Goal: Task Accomplishment & Management: Complete application form

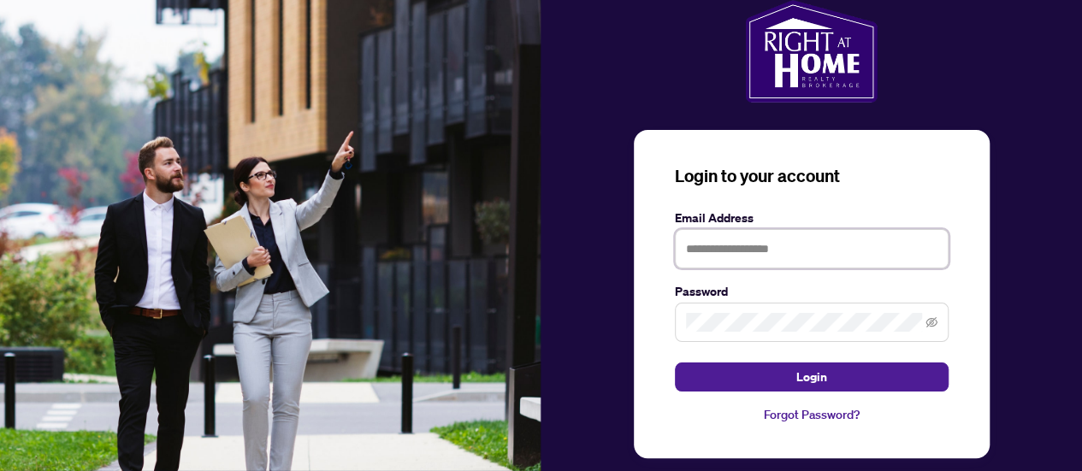
type input "**********"
click at [758, 373] on button "Login" at bounding box center [812, 377] width 274 height 29
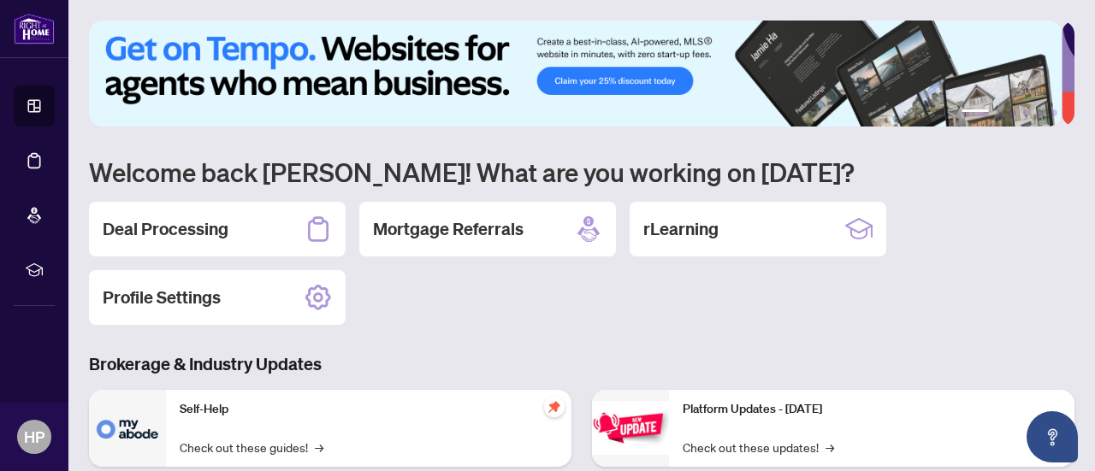
click at [248, 237] on div "Deal Processing" at bounding box center [217, 229] width 257 height 55
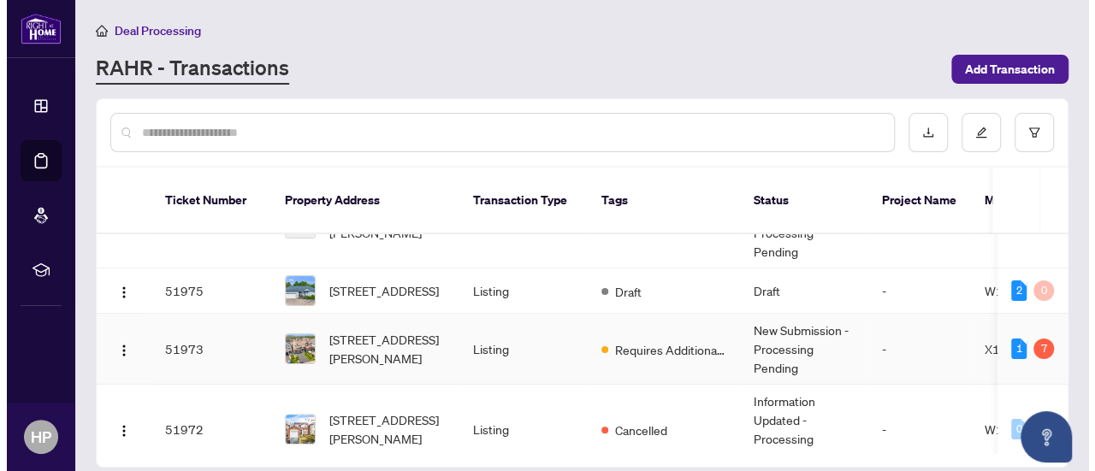
scroll to position [55, 0]
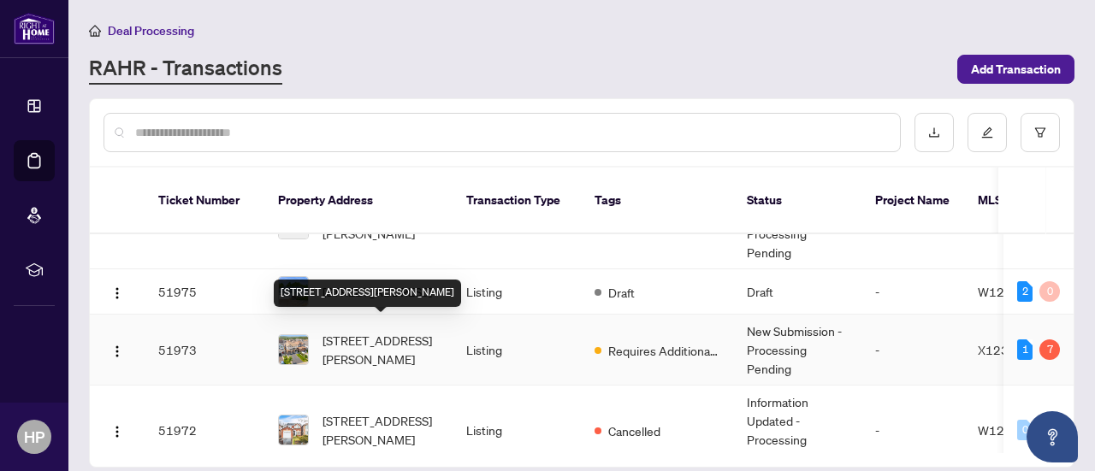
click at [400, 333] on span "[STREET_ADDRESS][PERSON_NAME]" at bounding box center [381, 350] width 116 height 38
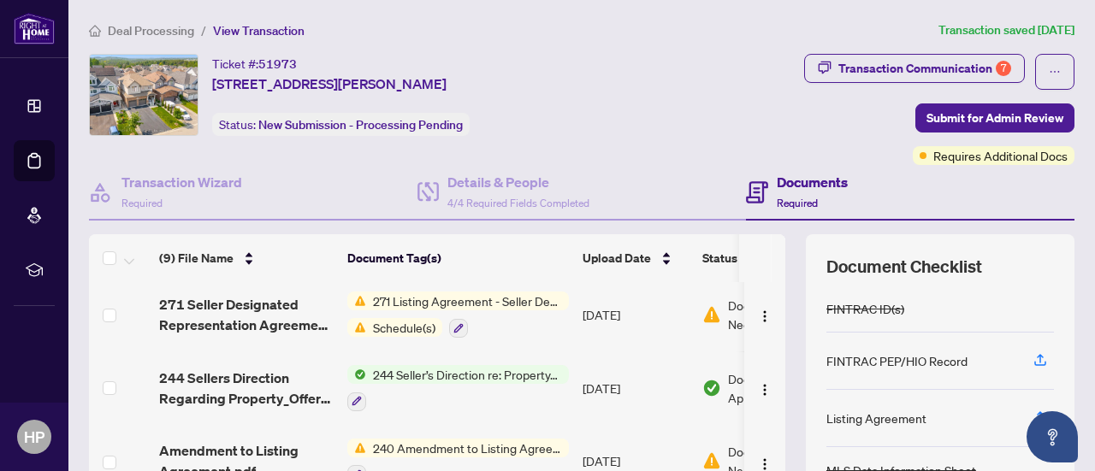
scroll to position [0, 115]
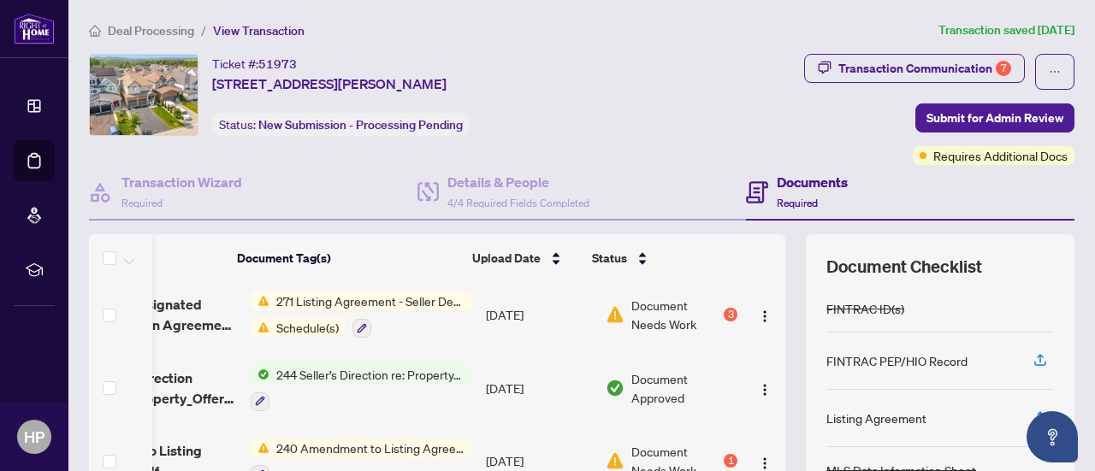
click at [665, 316] on span "Document Needs Work" at bounding box center [675, 315] width 89 height 38
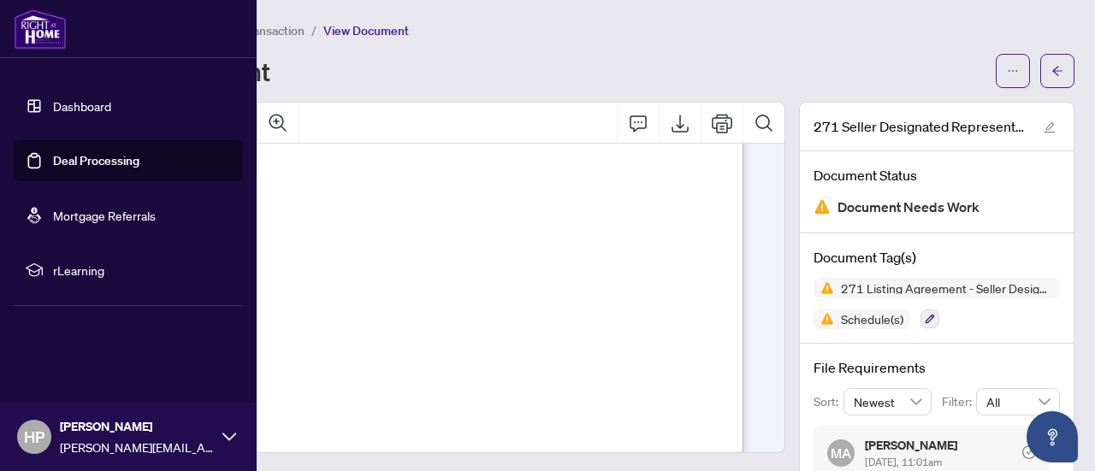
click at [86, 103] on link "Dashboard" at bounding box center [82, 105] width 58 height 15
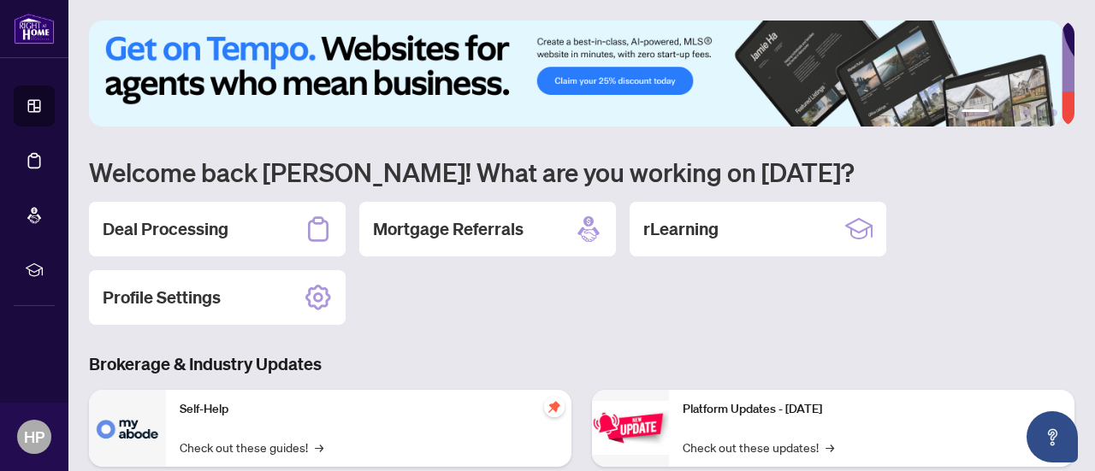
click at [305, 216] on icon at bounding box center [318, 229] width 27 height 27
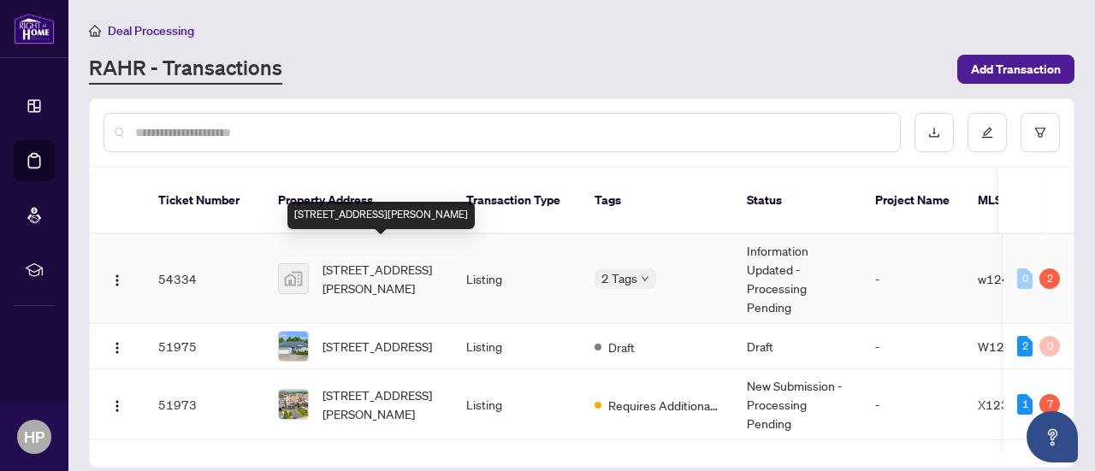
click at [414, 266] on span "[STREET_ADDRESS][PERSON_NAME]" at bounding box center [381, 279] width 116 height 38
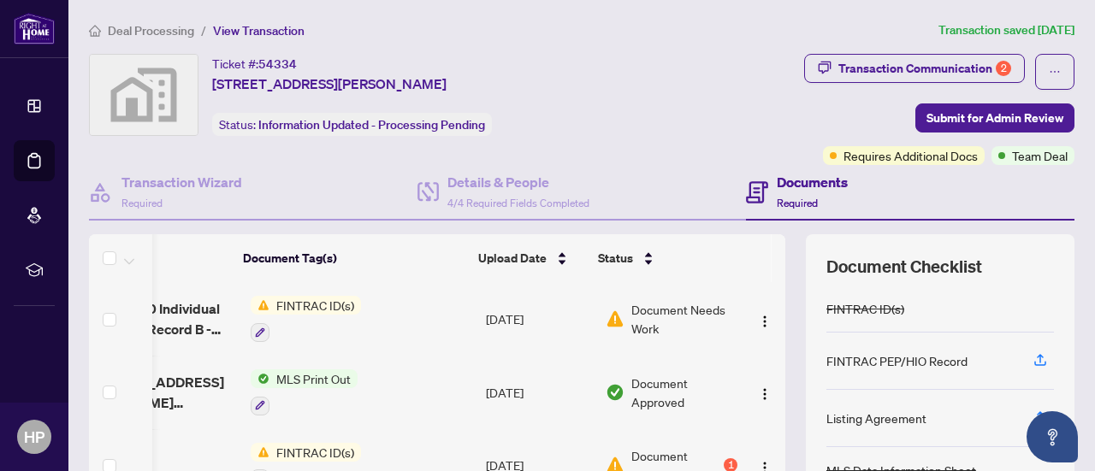
scroll to position [0, 115]
click at [631, 319] on span "Document Needs Work" at bounding box center [684, 319] width 106 height 38
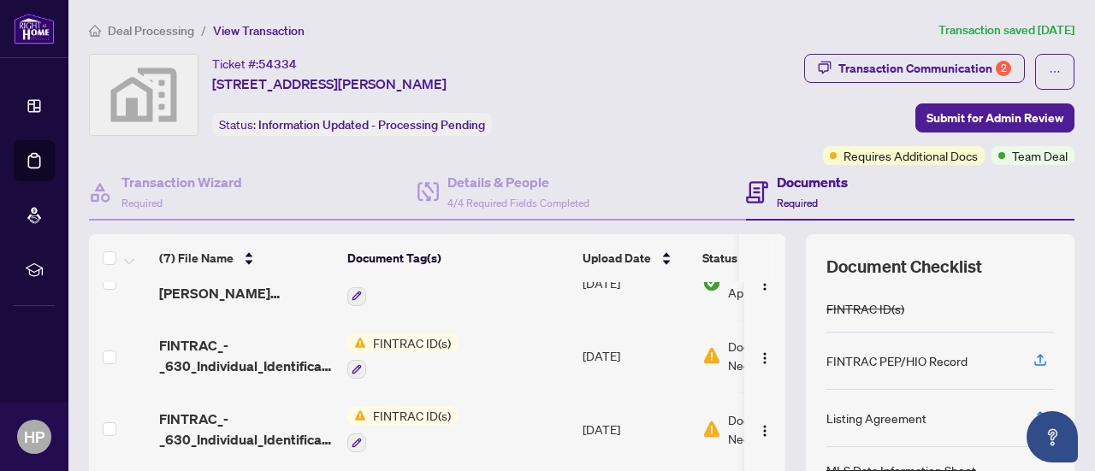
scroll to position [111, 0]
click at [751, 351] on button "button" at bounding box center [764, 353] width 27 height 27
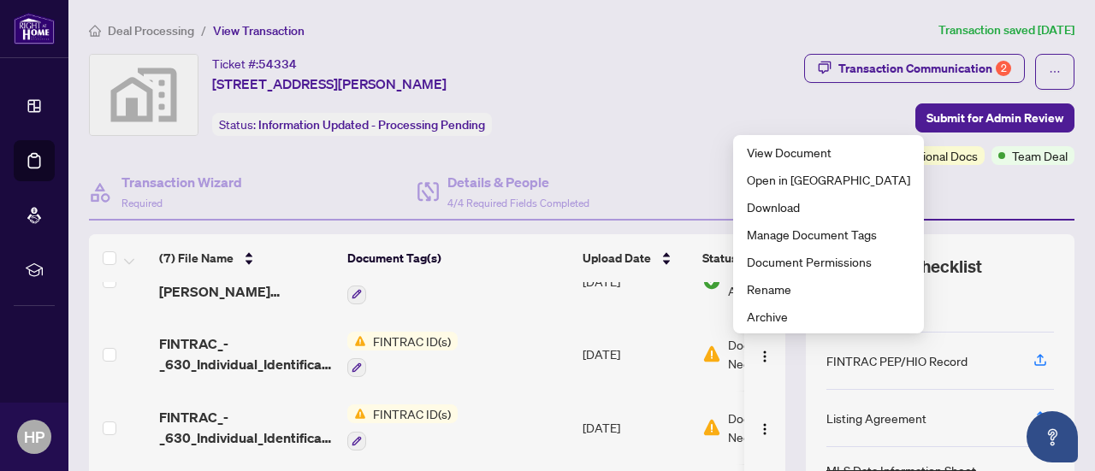
click at [707, 357] on img at bounding box center [711, 354] width 19 height 19
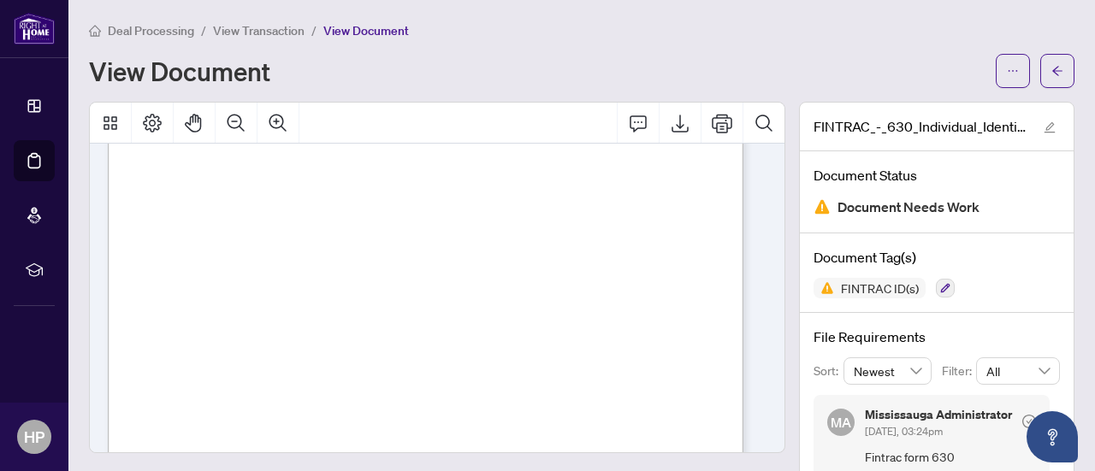
click at [1013, 288] on div "FINTRAC ID(s)" at bounding box center [937, 288] width 246 height 21
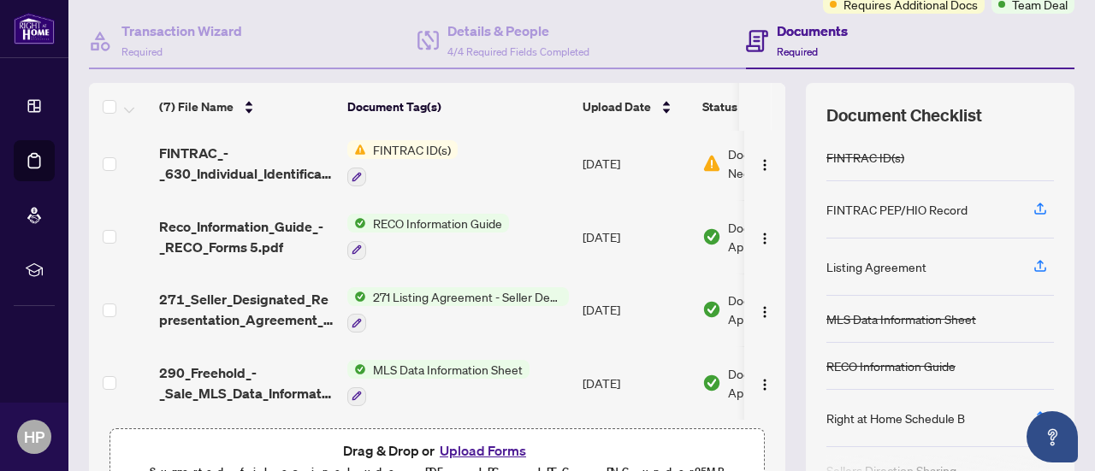
scroll to position [243, 0]
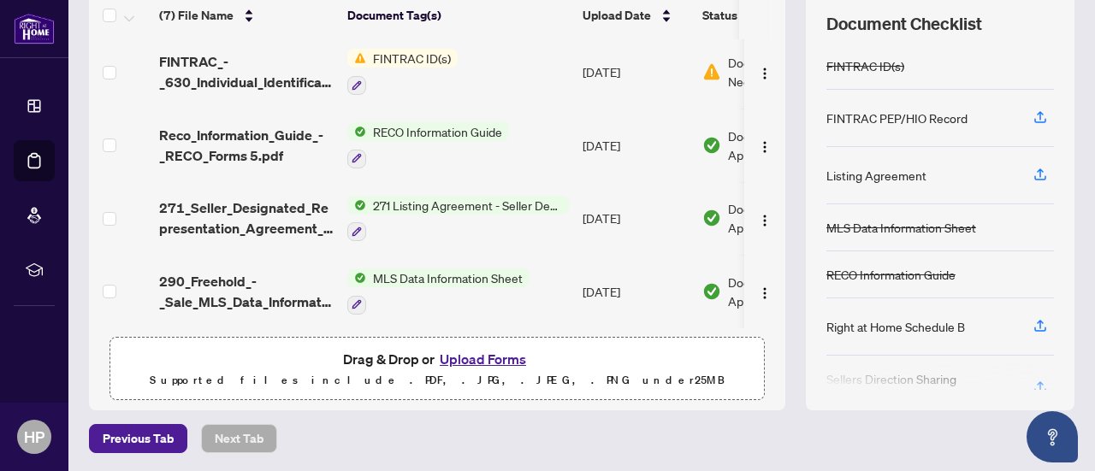
click at [480, 363] on button "Upload Forms" at bounding box center [483, 359] width 97 height 22
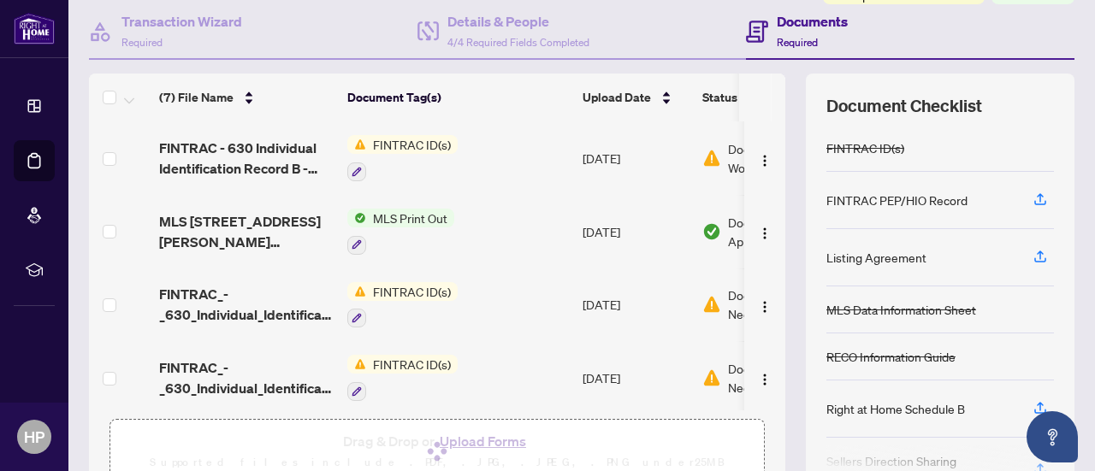
scroll to position [154, 0]
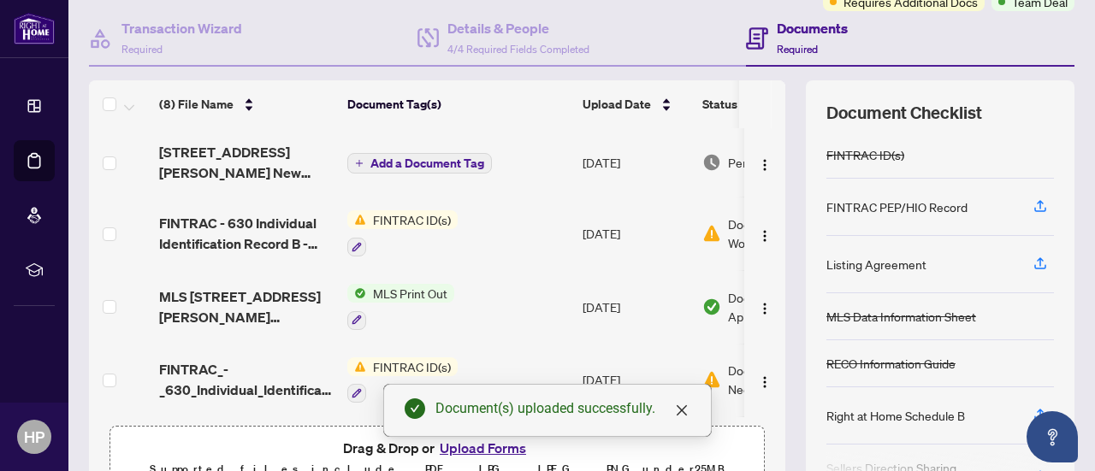
click at [447, 159] on span "Add a Document Tag" at bounding box center [427, 163] width 114 height 12
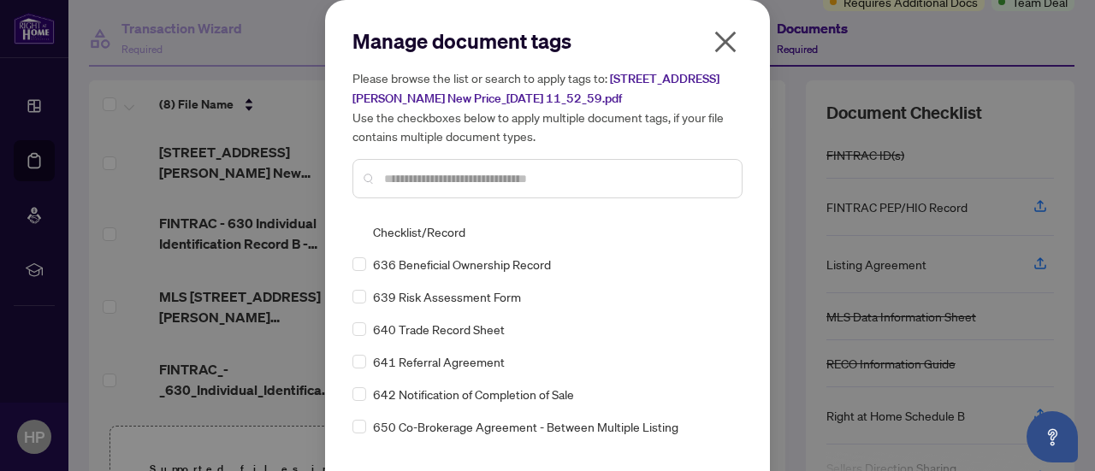
scroll to position [56, 0]
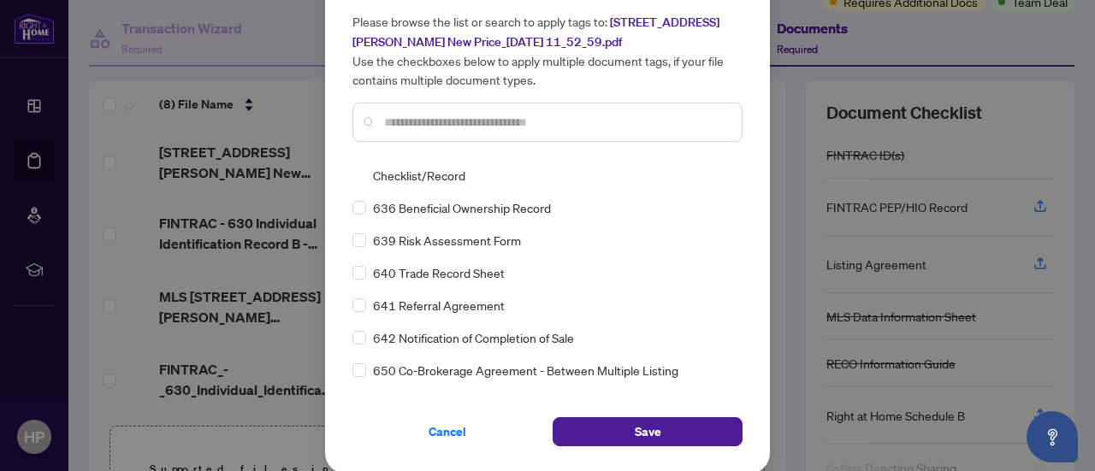
click at [692, 425] on button "Save" at bounding box center [648, 431] width 190 height 29
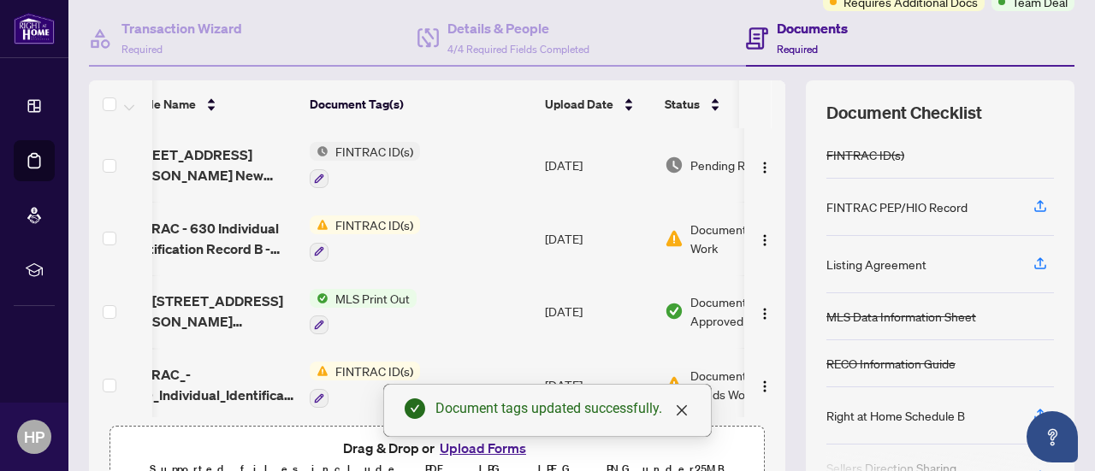
scroll to position [0, 0]
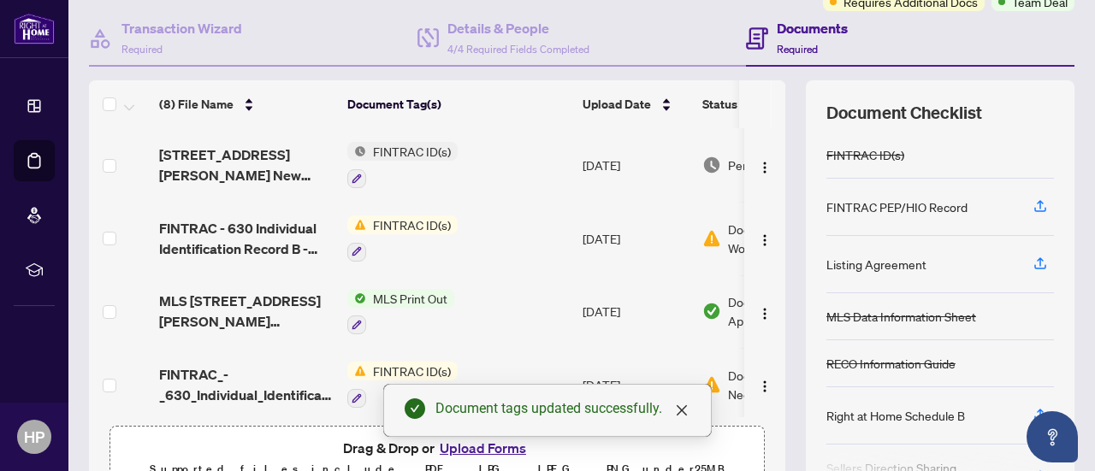
click at [411, 153] on span "FINTRAC ID(s)" at bounding box center [412, 151] width 92 height 19
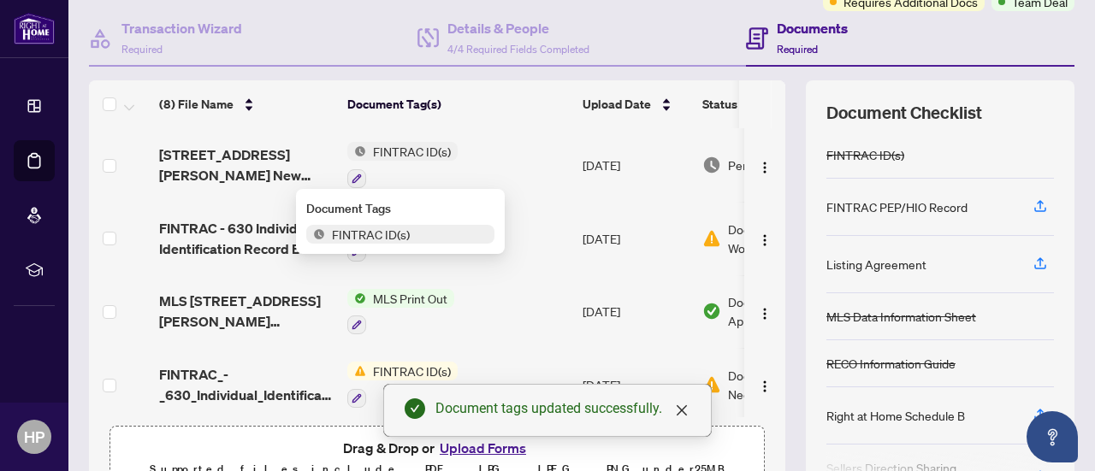
click at [529, 178] on td "FINTRAC ID(s)" at bounding box center [457, 165] width 235 height 74
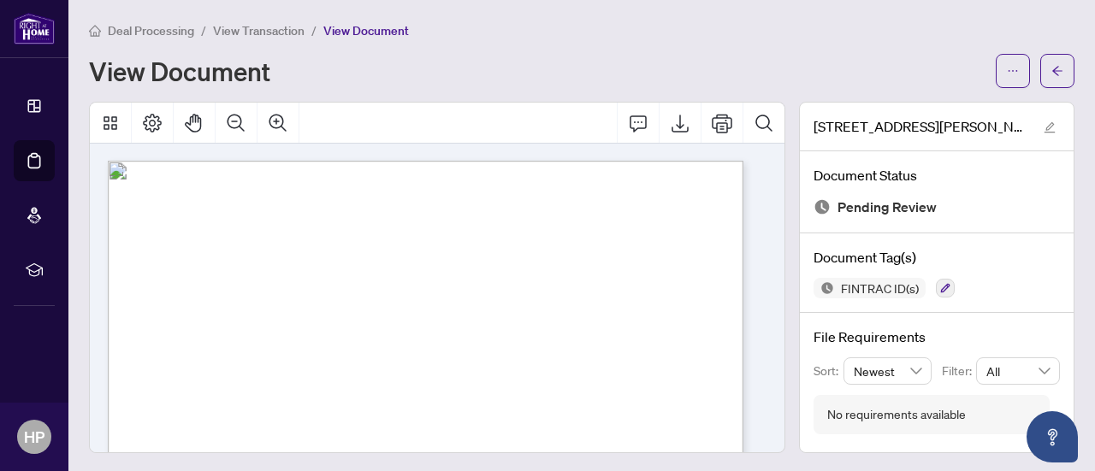
click at [167, 32] on span "Deal Processing" at bounding box center [151, 30] width 86 height 15
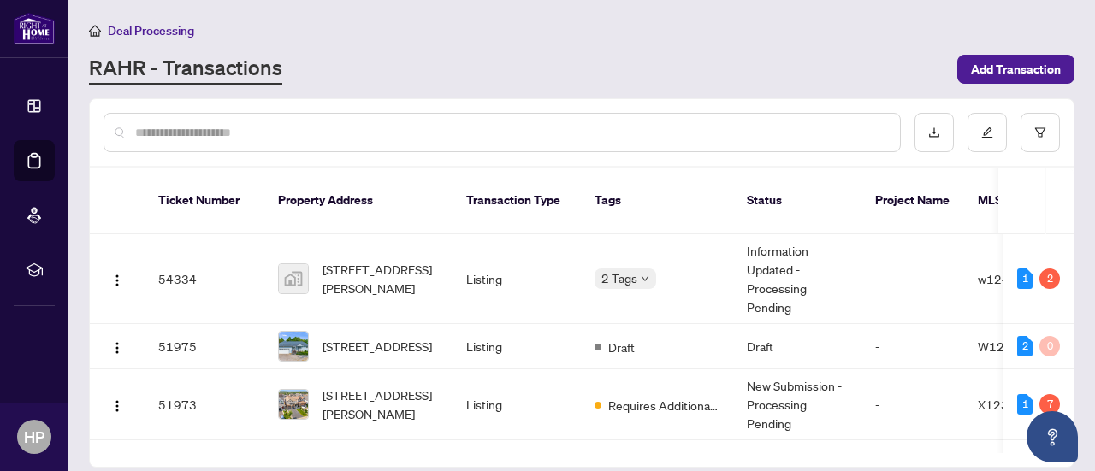
click at [990, 69] on span "Add Transaction" at bounding box center [1016, 69] width 90 height 27
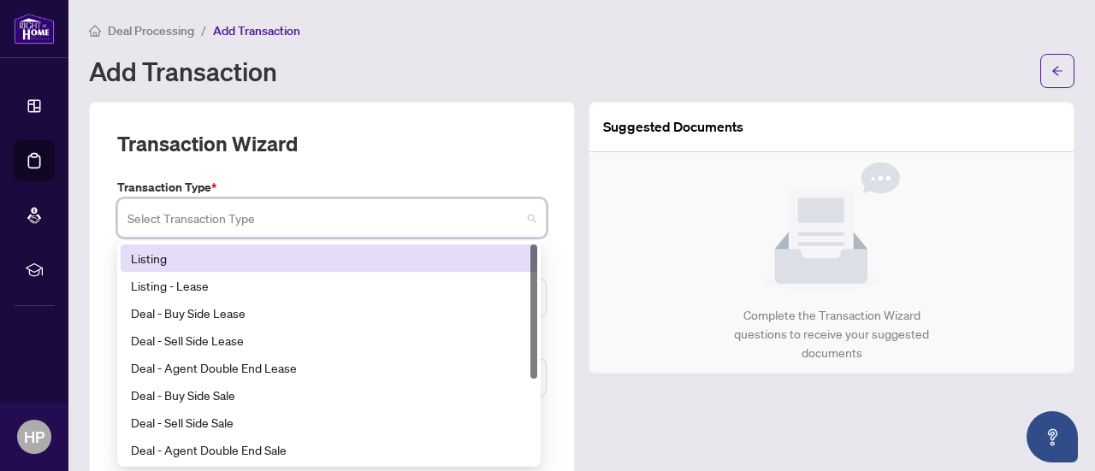
click at [451, 224] on input "search" at bounding box center [324, 221] width 394 height 38
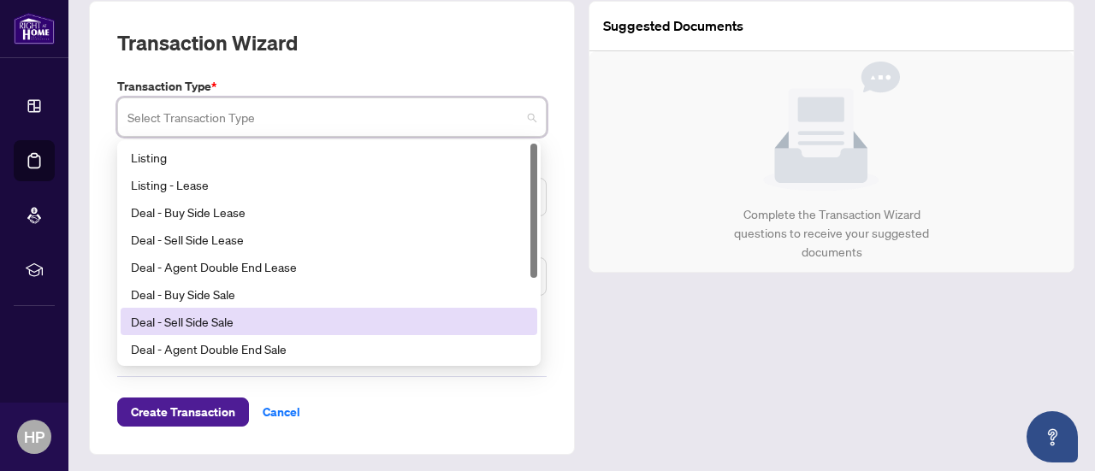
scroll to position [101, 0]
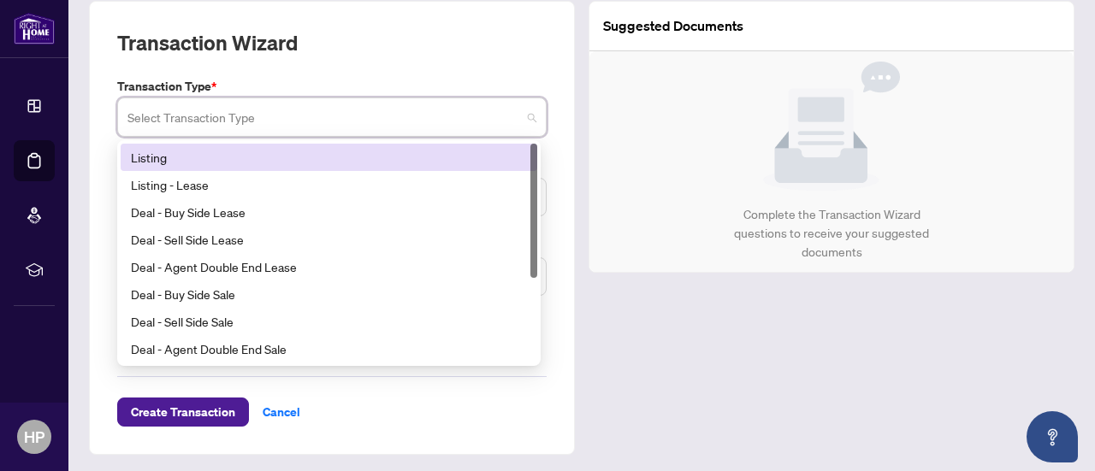
click at [156, 154] on div "Listing" at bounding box center [329, 157] width 396 height 19
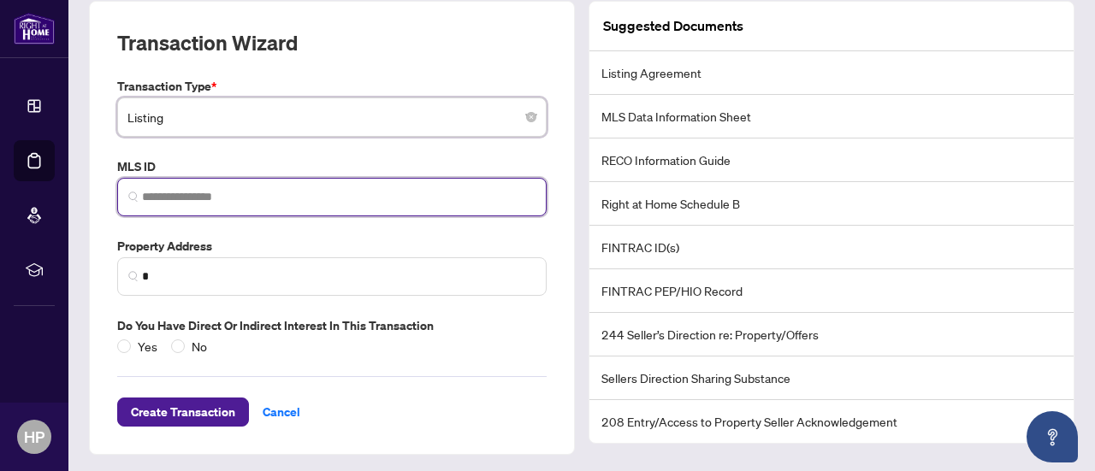
click at [233, 196] on input "search" at bounding box center [339, 197] width 394 height 18
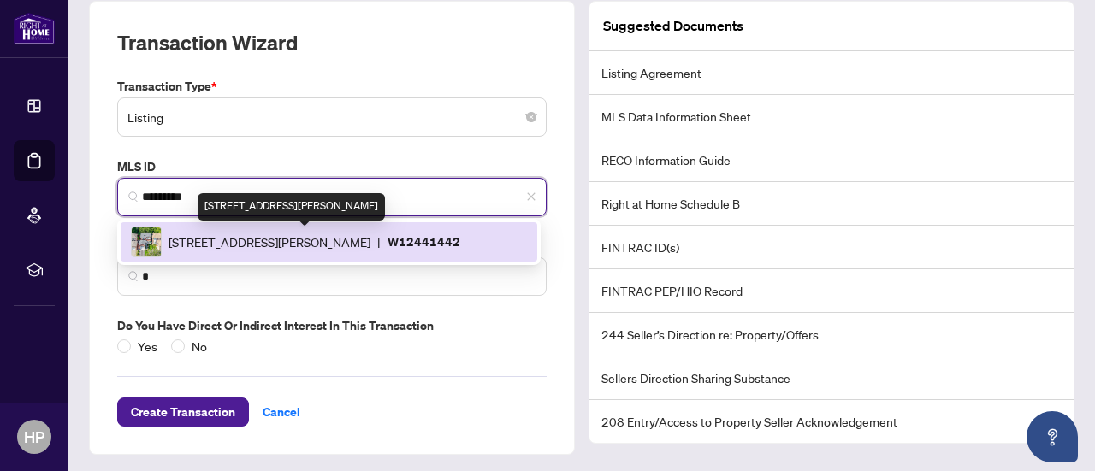
click at [246, 241] on span "[STREET_ADDRESS][PERSON_NAME]" at bounding box center [270, 242] width 202 height 19
type input "*********"
type input "**********"
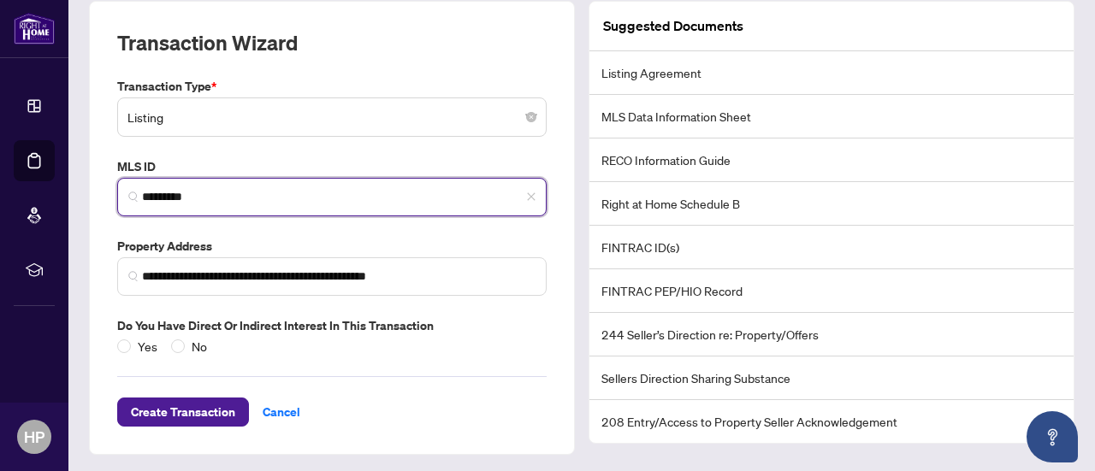
type input "*********"
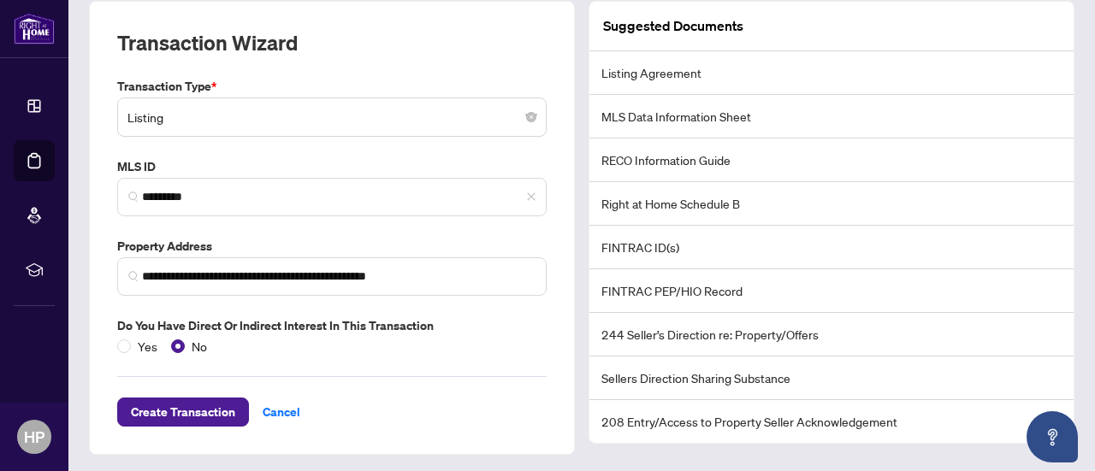
click at [198, 415] on span "Create Transaction" at bounding box center [183, 412] width 104 height 27
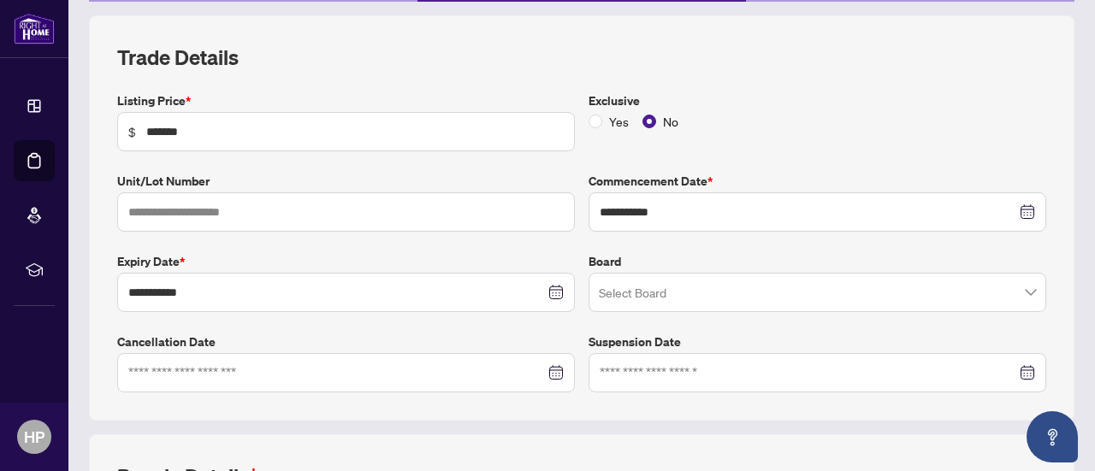
scroll to position [219, 0]
click at [1019, 292] on span at bounding box center [817, 292] width 437 height 33
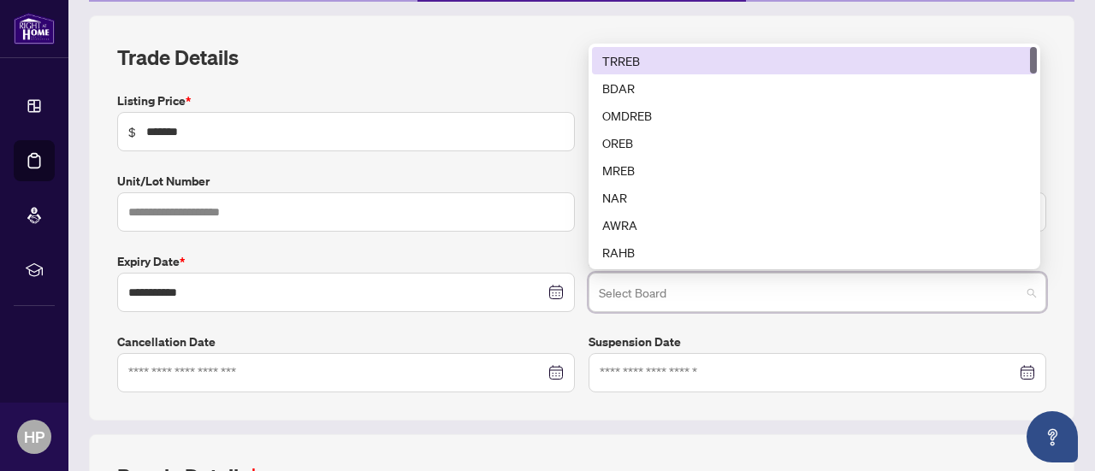
click at [633, 54] on div "TRREB" at bounding box center [814, 60] width 424 height 19
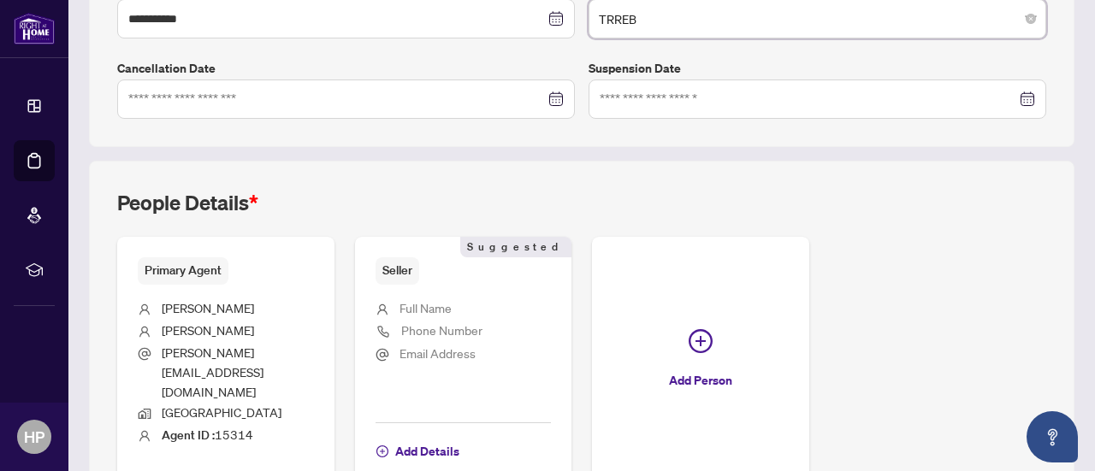
scroll to position [494, 0]
click at [459, 436] on span "Add Details" at bounding box center [427, 449] width 64 height 27
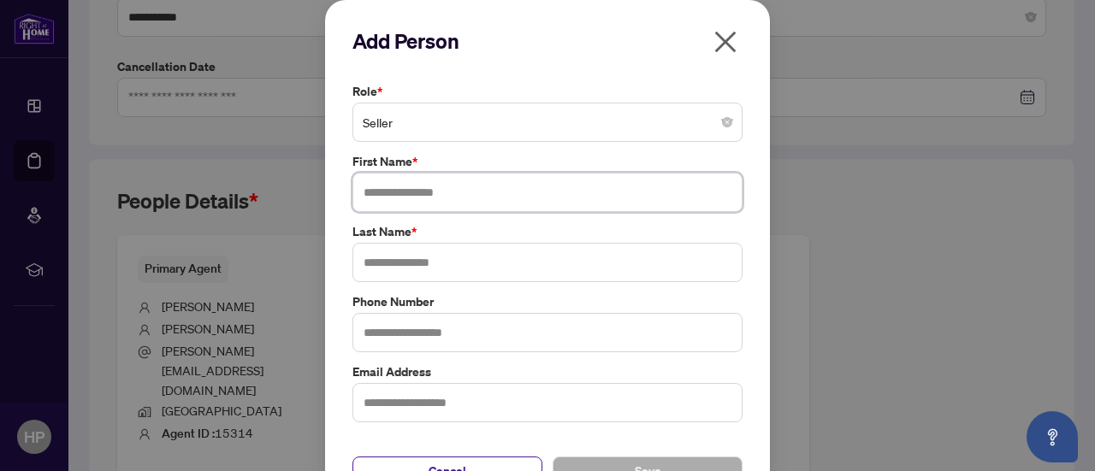
click at [479, 197] on input "text" at bounding box center [547, 192] width 390 height 39
type input "*******"
type input "*"
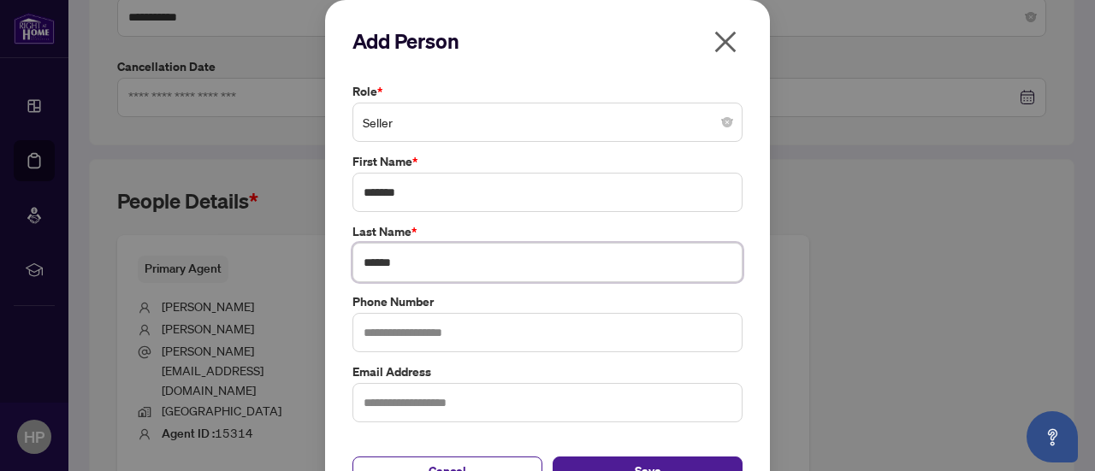
type input "******"
click at [416, 321] on input "text" at bounding box center [547, 332] width 390 height 39
type input "**********"
click at [397, 406] on input "text" at bounding box center [547, 402] width 390 height 39
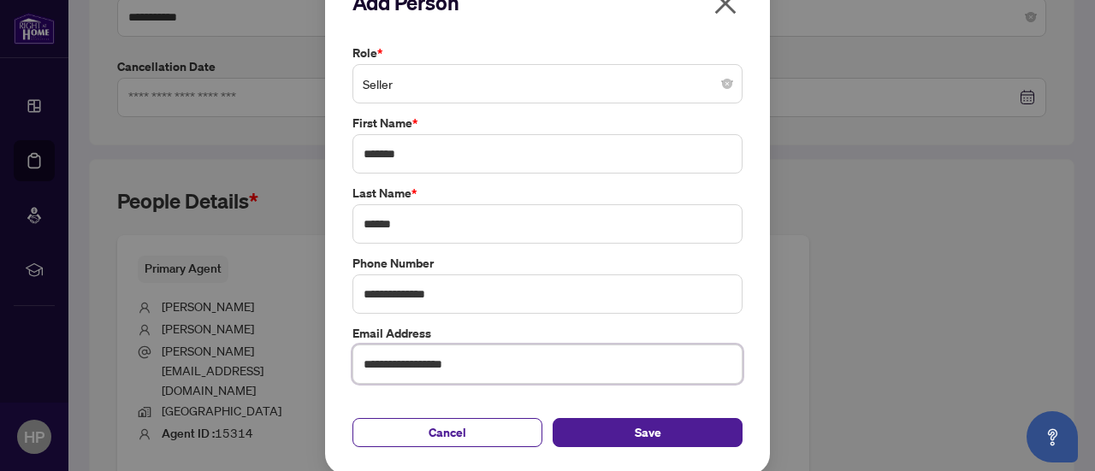
type input "**********"
click at [635, 435] on span "Save" at bounding box center [648, 432] width 27 height 27
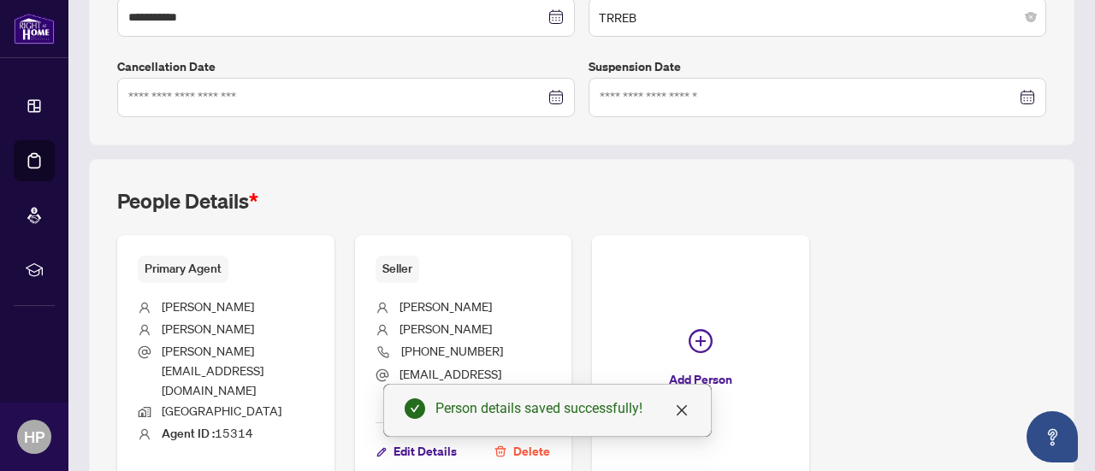
click at [713, 333] on icon "plus-circle" at bounding box center [701, 341] width 24 height 24
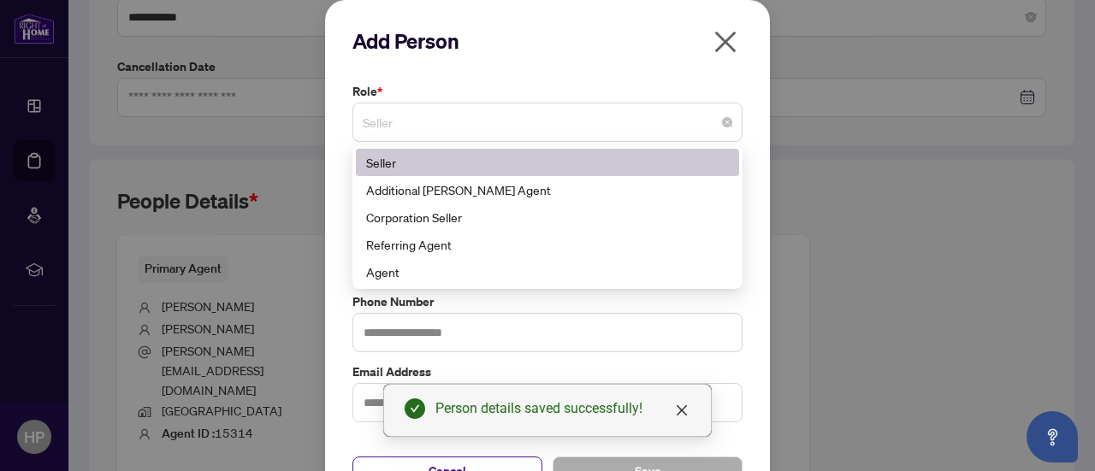
click at [701, 129] on span "Seller" at bounding box center [548, 122] width 370 height 33
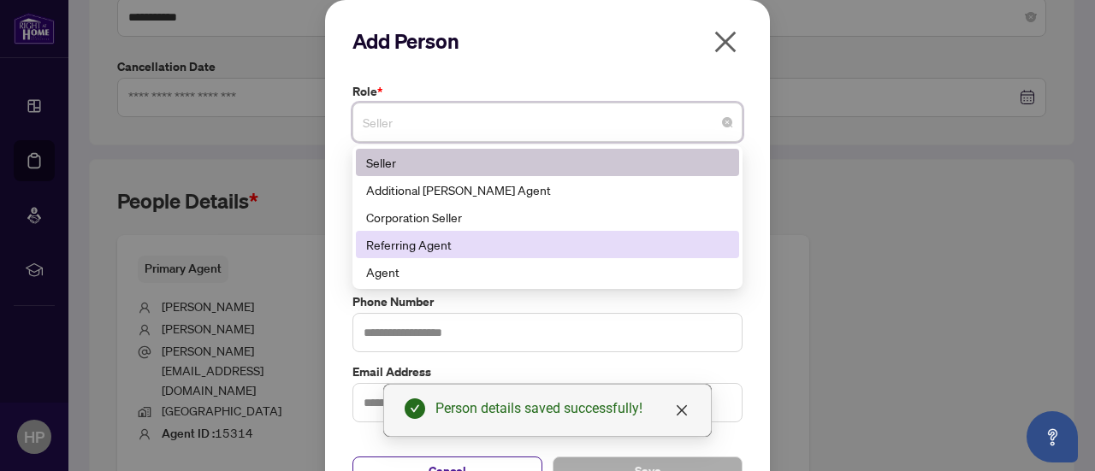
scroll to position [31, 0]
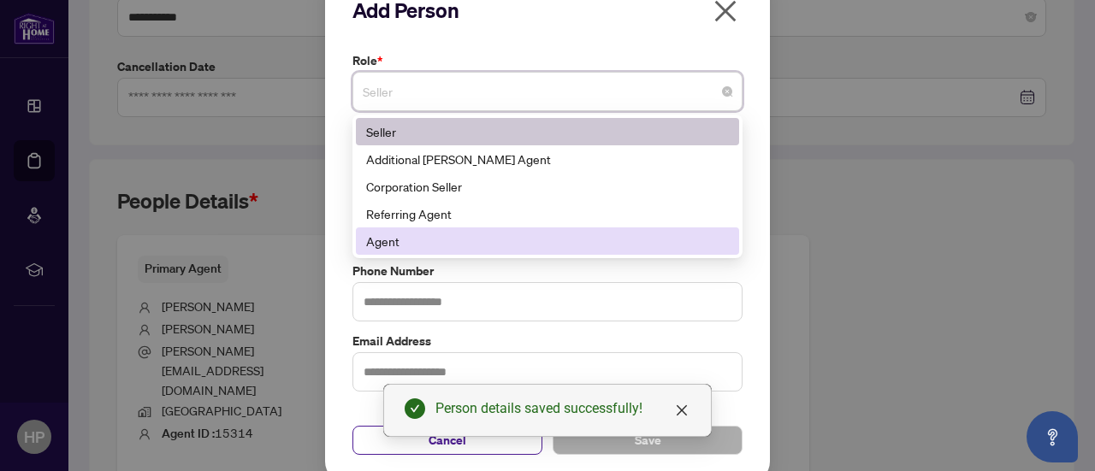
click at [411, 243] on div "Agent" at bounding box center [547, 241] width 363 height 19
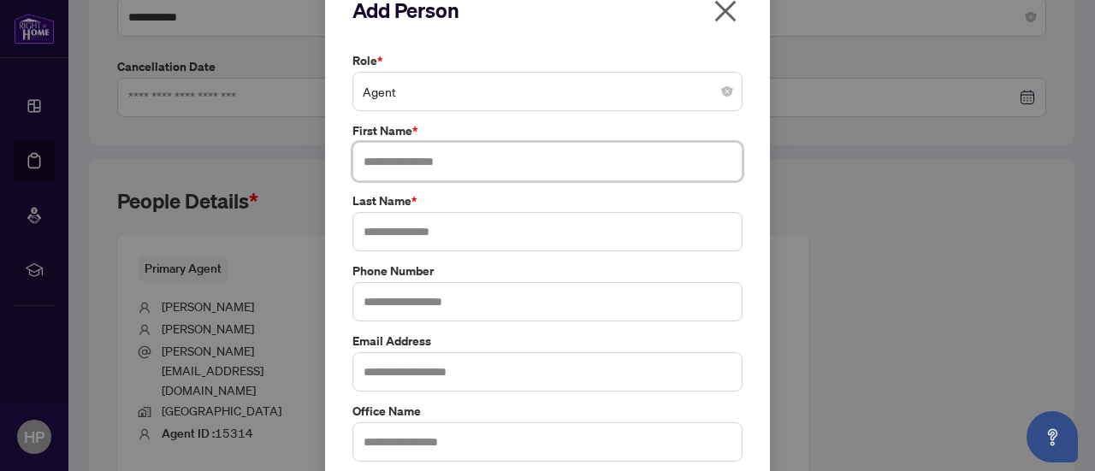
click at [413, 164] on input "text" at bounding box center [547, 161] width 390 height 39
type input "*******"
type input "**********"
click at [397, 367] on input "text" at bounding box center [547, 371] width 390 height 39
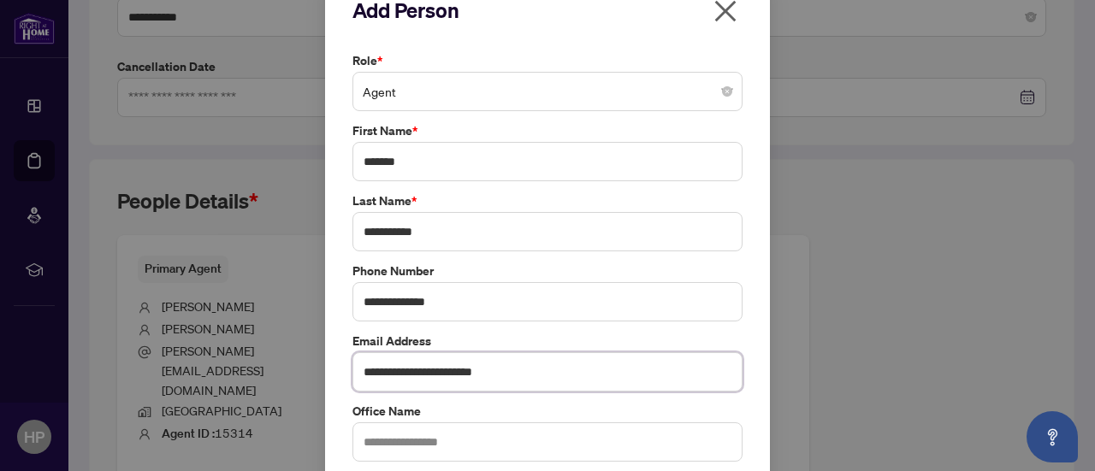
type input "**********"
click at [456, 431] on input "text" at bounding box center [547, 442] width 390 height 39
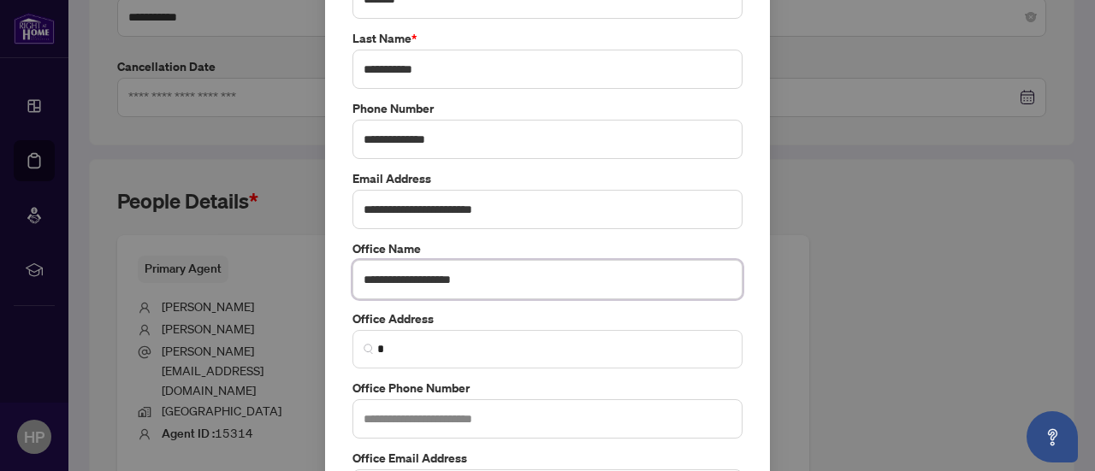
scroll to position [194, 0]
type input "**********"
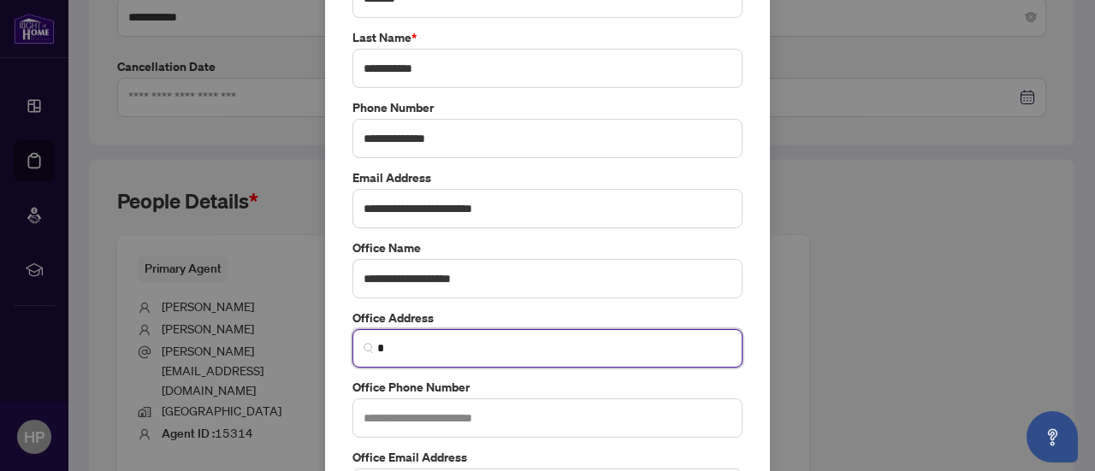
click at [386, 350] on input "*" at bounding box center [554, 349] width 354 height 18
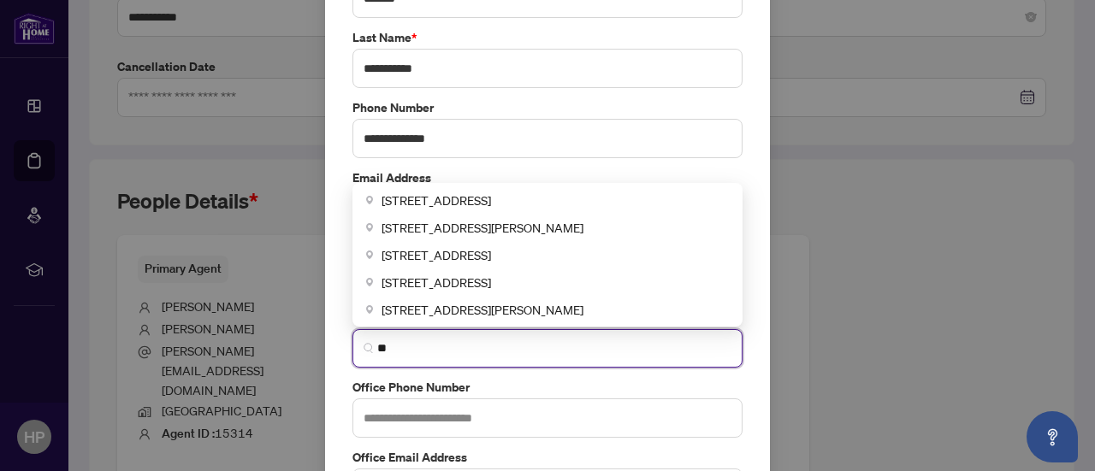
type input "*"
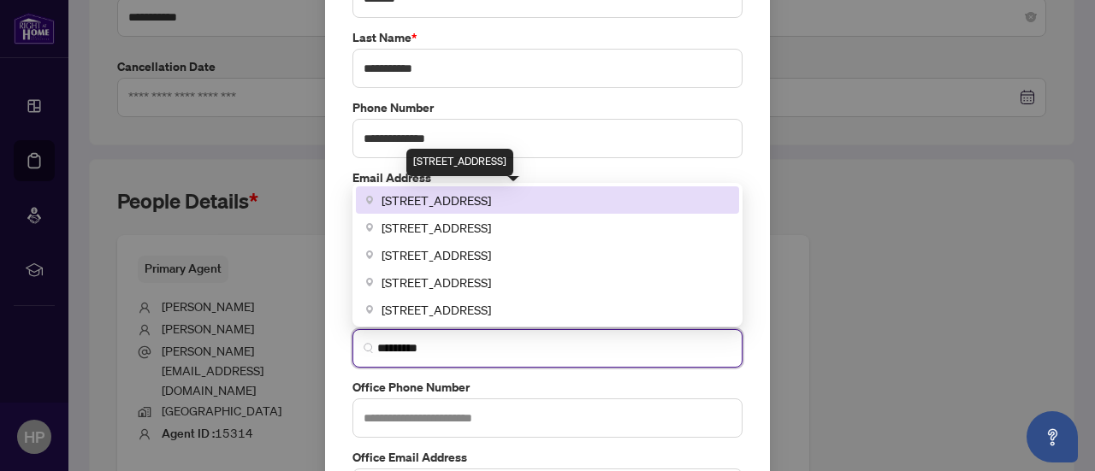
click at [394, 203] on span "[STREET_ADDRESS]" at bounding box center [437, 200] width 110 height 19
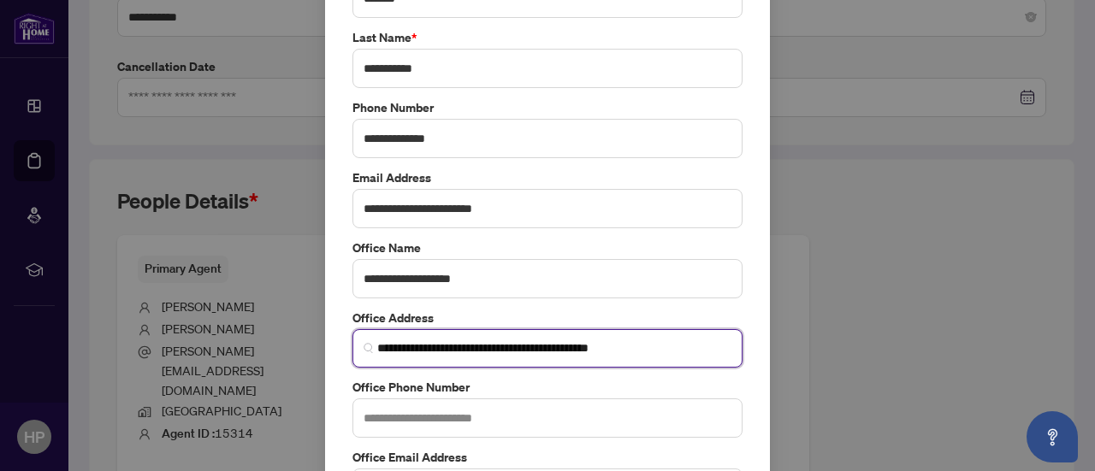
click at [392, 345] on input "**********" at bounding box center [554, 349] width 354 height 18
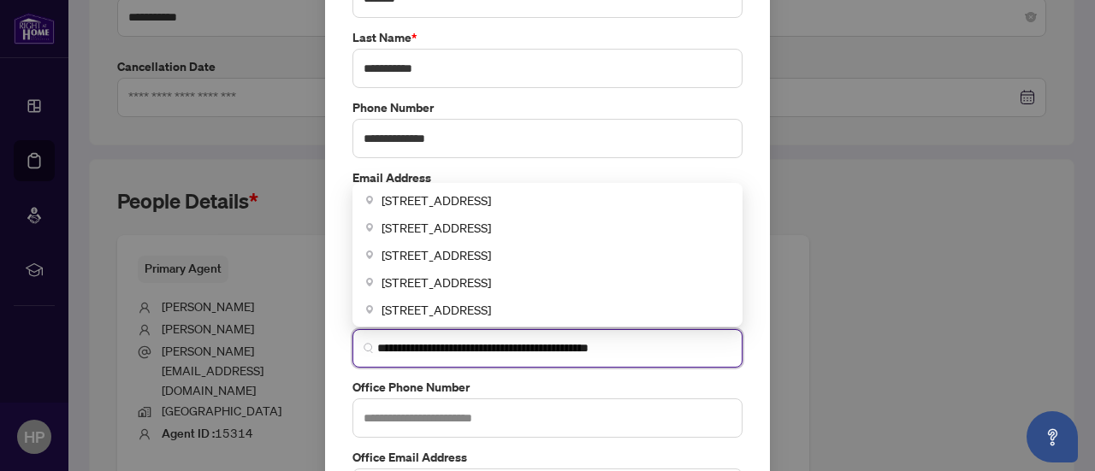
click at [377, 346] on input "**********" at bounding box center [554, 349] width 354 height 18
click at [513, 345] on input "**********" at bounding box center [554, 349] width 354 height 18
click at [529, 345] on input "**********" at bounding box center [554, 349] width 354 height 18
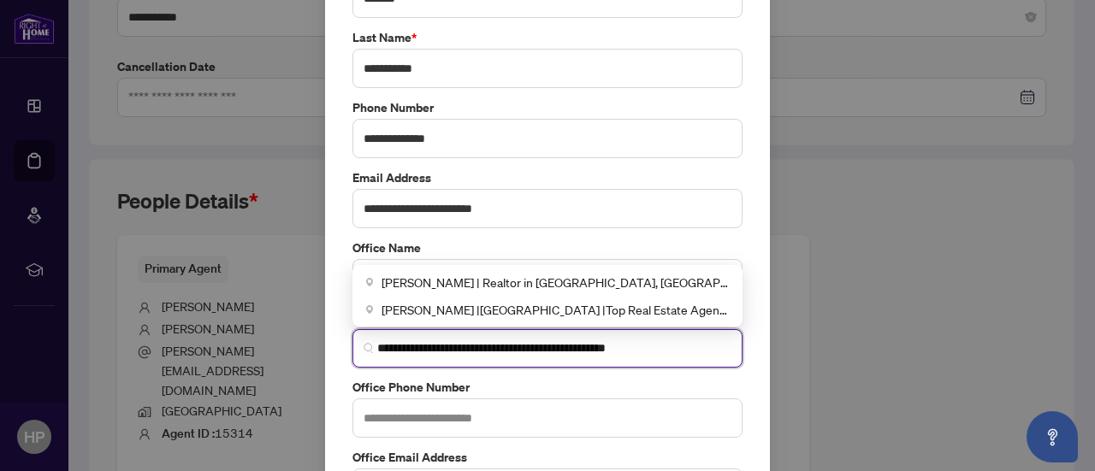
type input "**********"
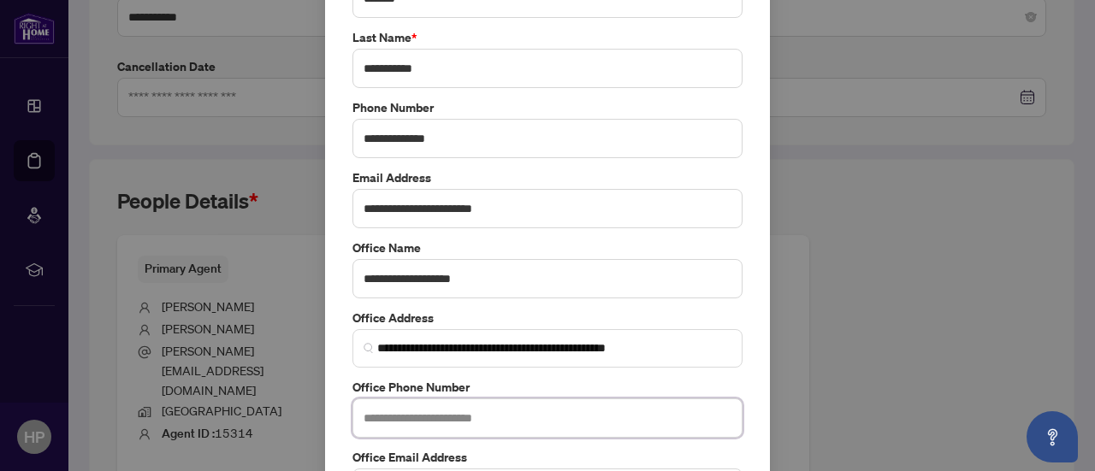
click at [493, 407] on input "text" at bounding box center [547, 418] width 390 height 39
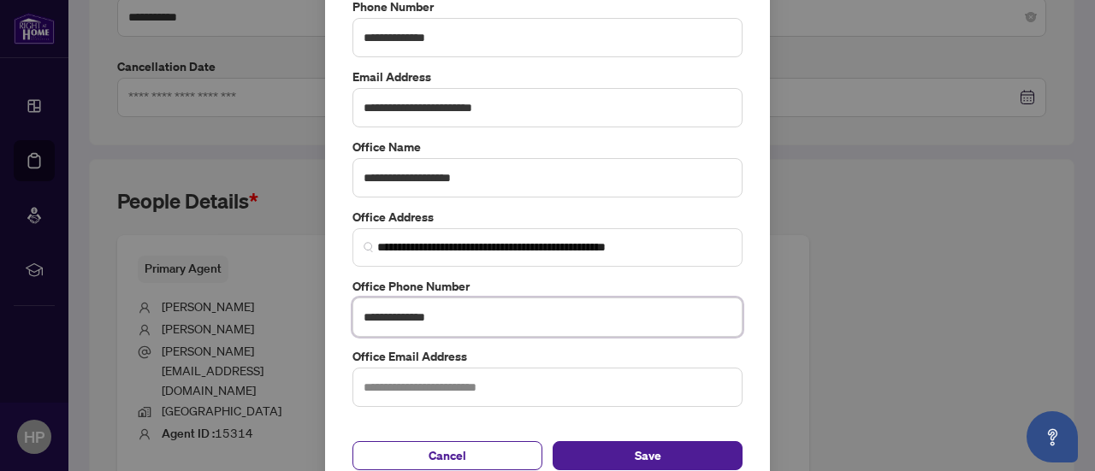
scroll to position [316, 0]
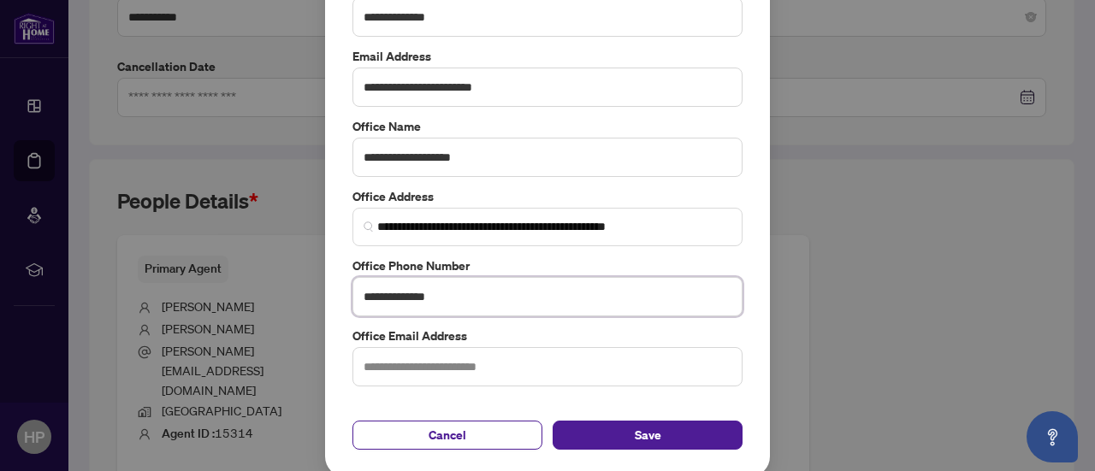
type input "**********"
click at [613, 423] on button "Save" at bounding box center [648, 435] width 190 height 29
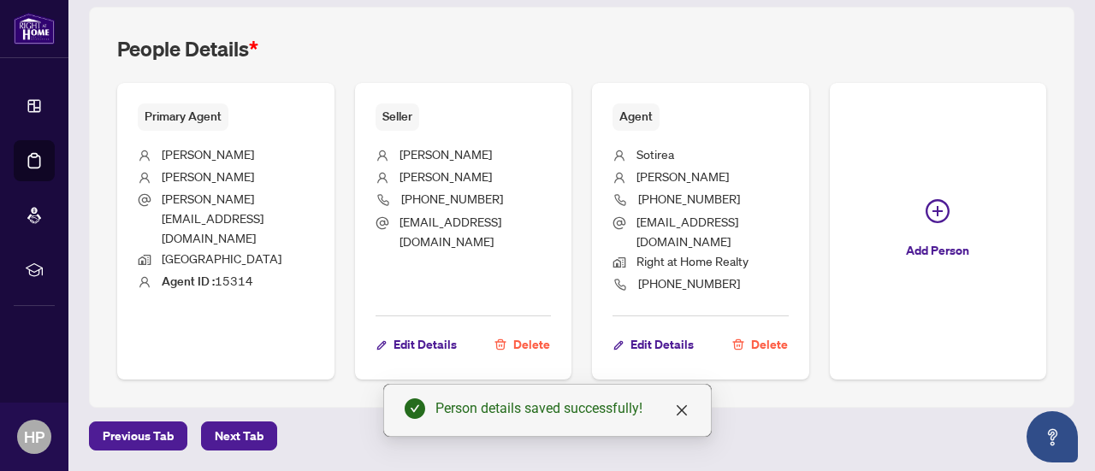
scroll to position [797, 0]
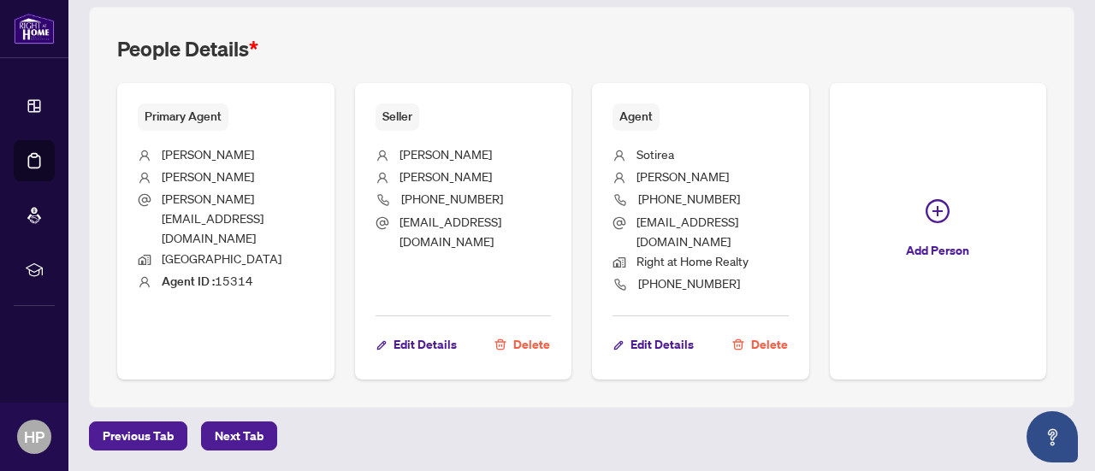
click at [245, 435] on span "Next Tab" at bounding box center [239, 436] width 49 height 27
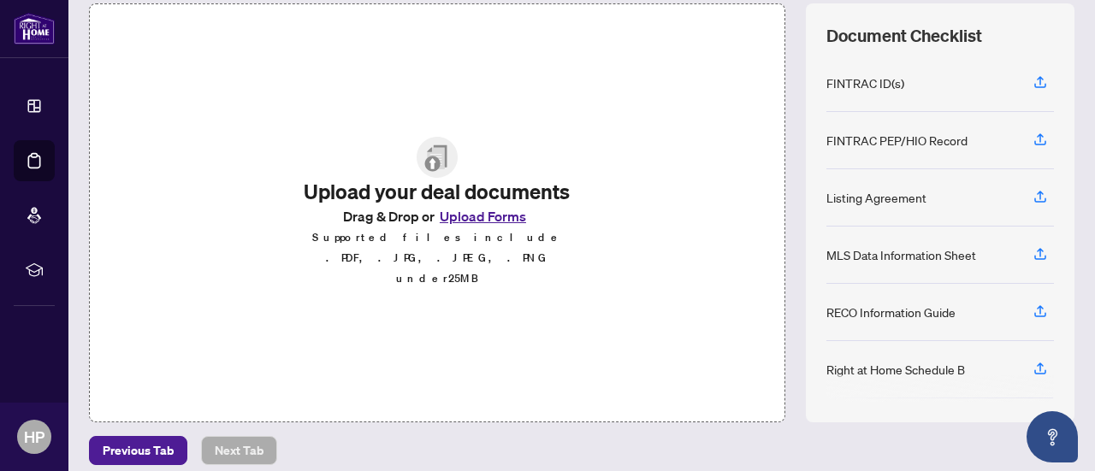
scroll to position [243, 0]
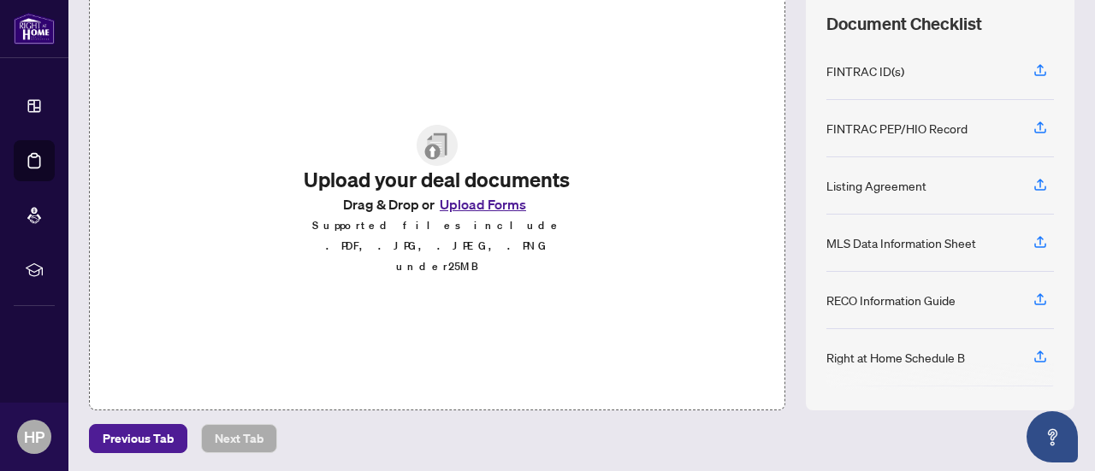
click at [452, 216] on button "Upload Forms" at bounding box center [483, 204] width 97 height 22
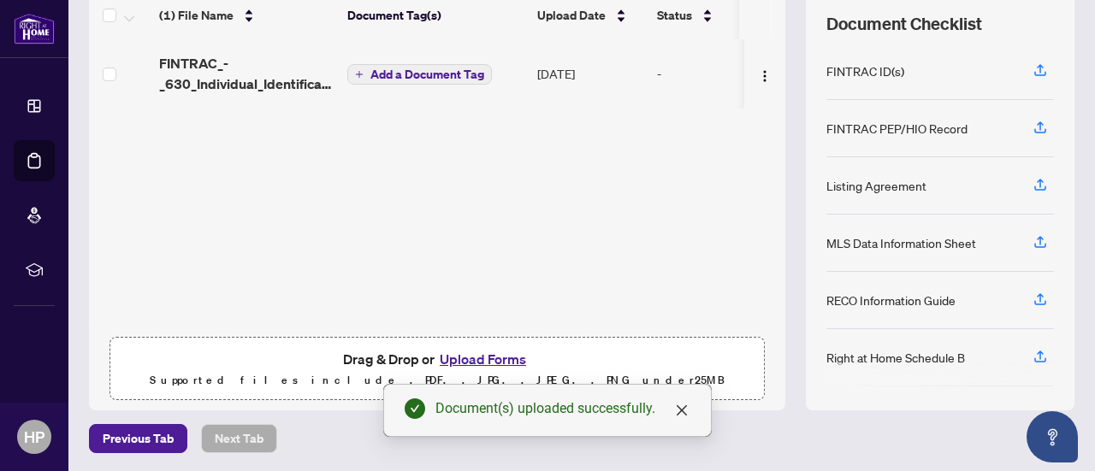
click at [463, 357] on button "Upload Forms" at bounding box center [483, 359] width 97 height 22
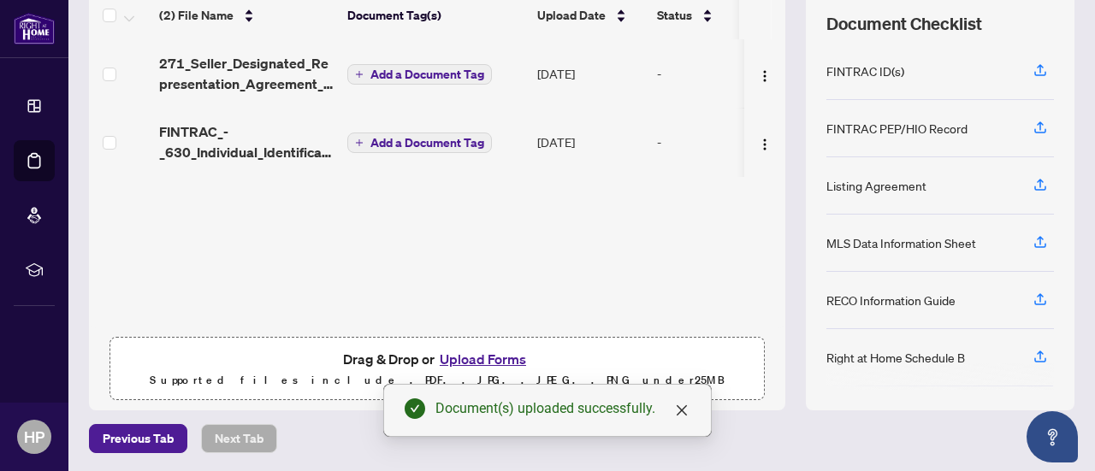
click at [458, 361] on button "Upload Forms" at bounding box center [483, 359] width 97 height 22
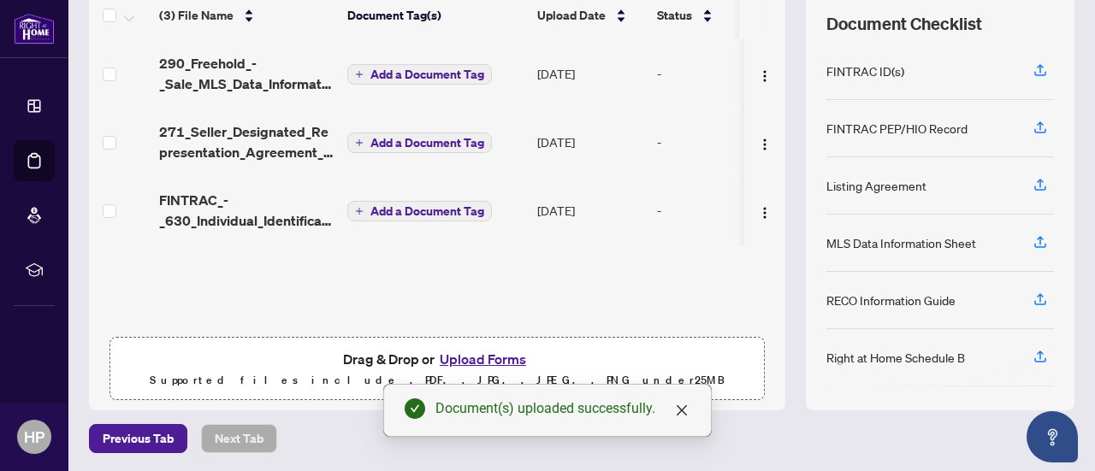
click at [484, 362] on button "Upload Forms" at bounding box center [483, 359] width 97 height 22
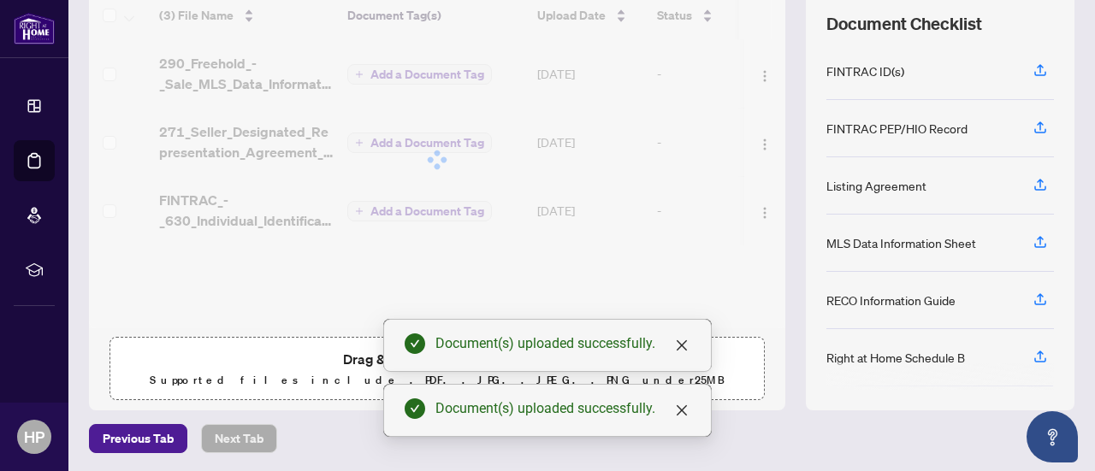
click at [548, 451] on div "Document(s) uploaded successfully. Document(s) uploaded successfully." at bounding box center [548, 451] width 0 height 0
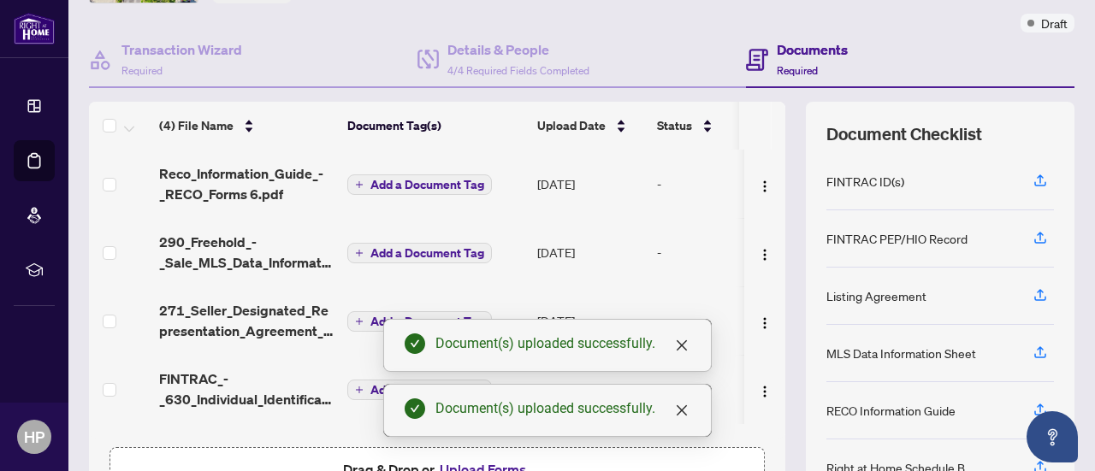
scroll to position [132, 0]
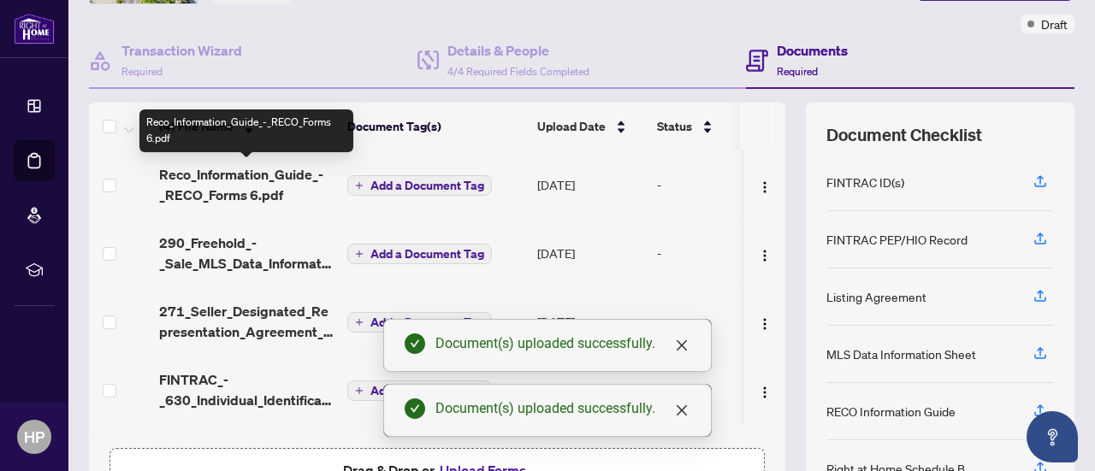
click at [301, 181] on span "Reco_Information_Guide_-_RECO_Forms 6.pdf" at bounding box center [246, 184] width 175 height 41
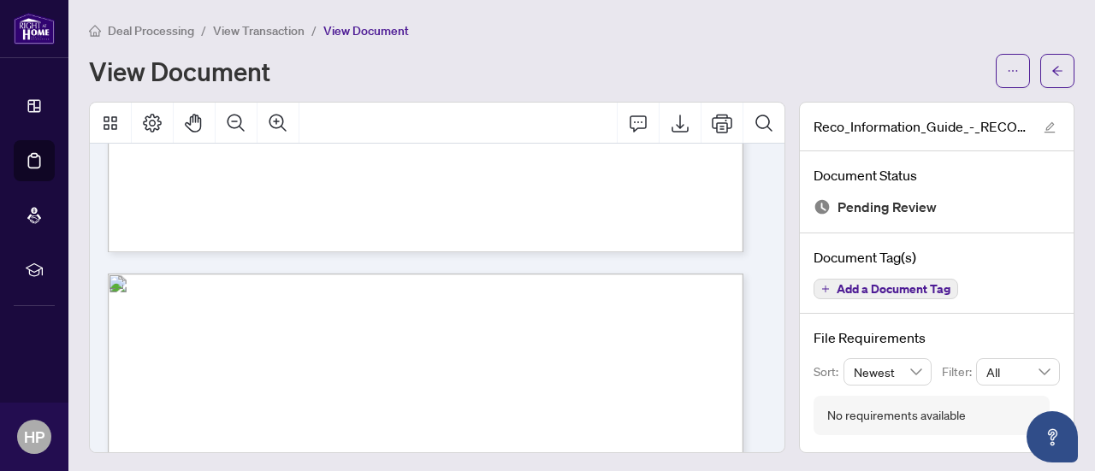
scroll to position [9657, 0]
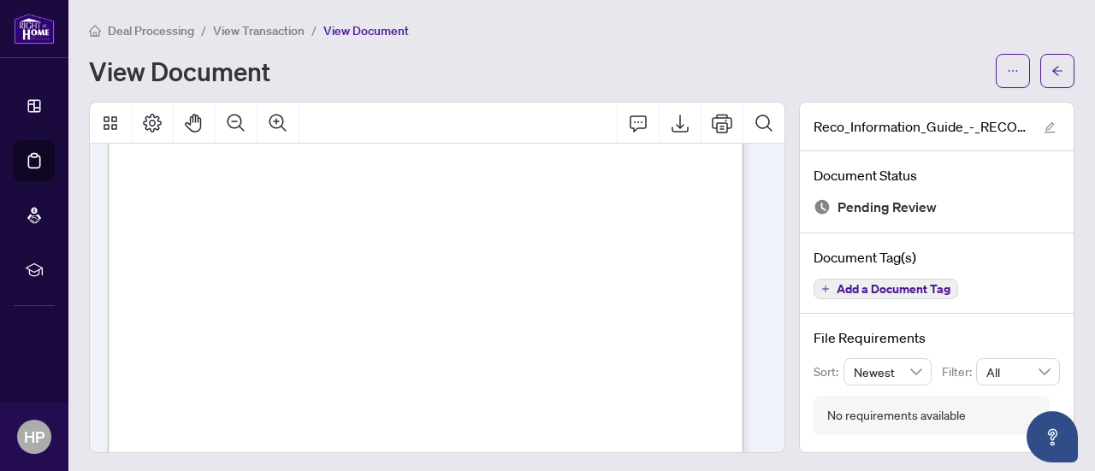
click at [526, 30] on div "Deal Processing / View Transaction / View Document" at bounding box center [582, 31] width 986 height 20
click at [168, 33] on span "Deal Processing" at bounding box center [151, 30] width 86 height 15
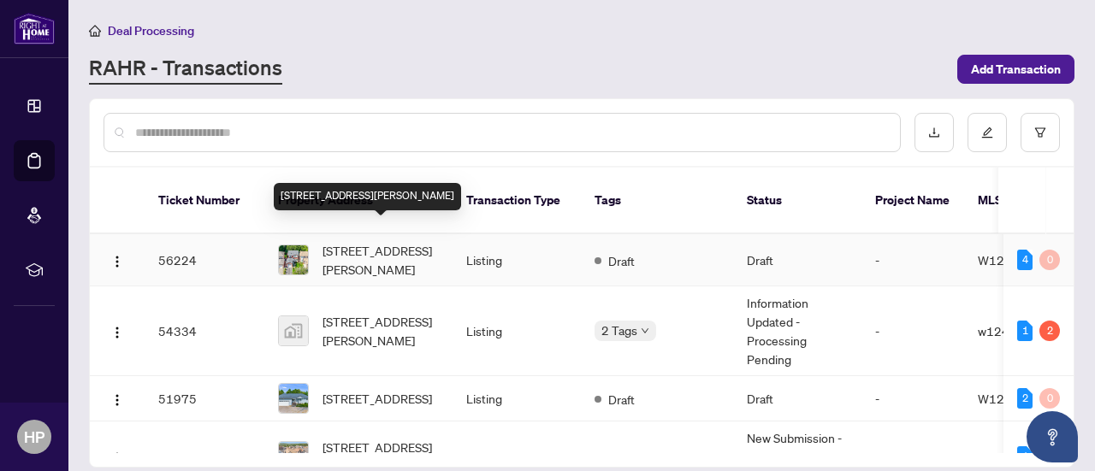
click at [424, 244] on span "[STREET_ADDRESS][PERSON_NAME]" at bounding box center [381, 260] width 116 height 38
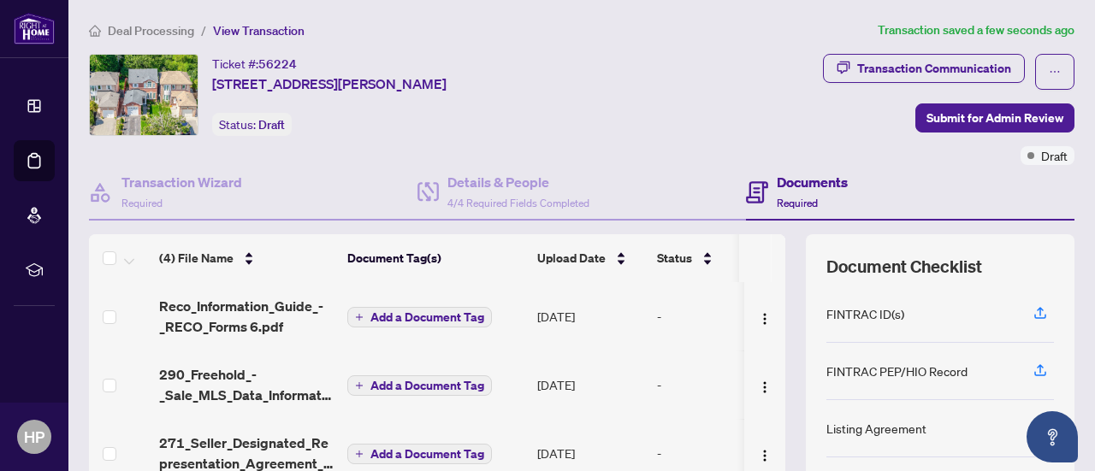
click at [408, 317] on span "Add a Document Tag" at bounding box center [427, 317] width 114 height 12
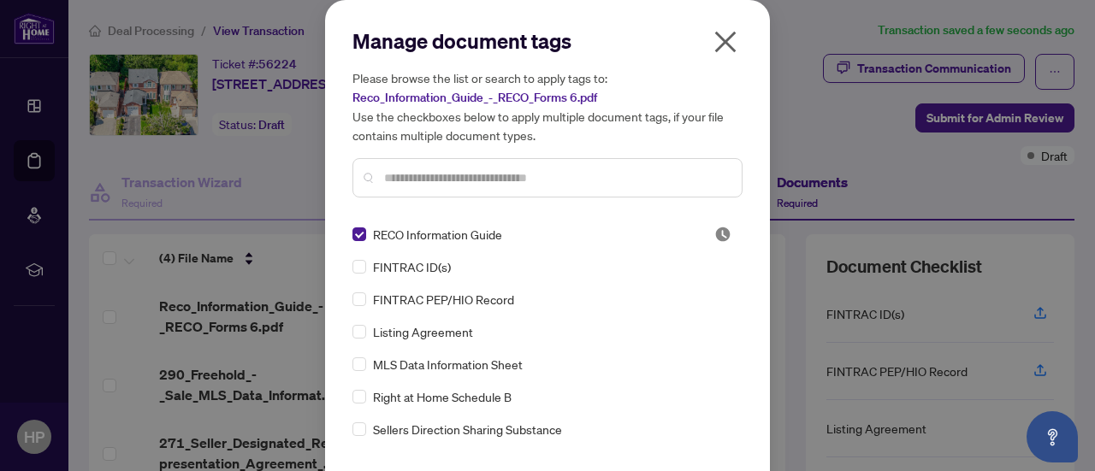
click at [713, 40] on icon "close" at bounding box center [725, 41] width 27 height 27
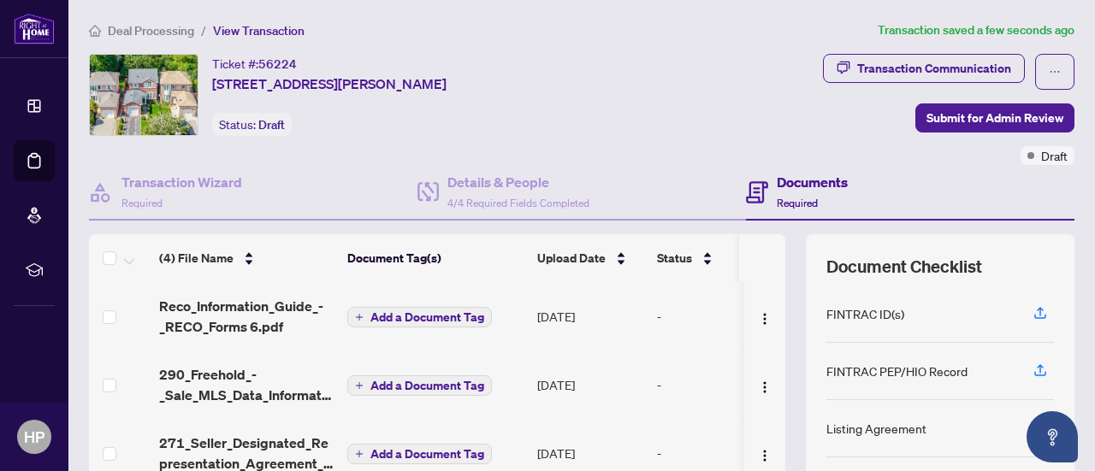
click at [361, 323] on button "Add a Document Tag" at bounding box center [419, 317] width 145 height 21
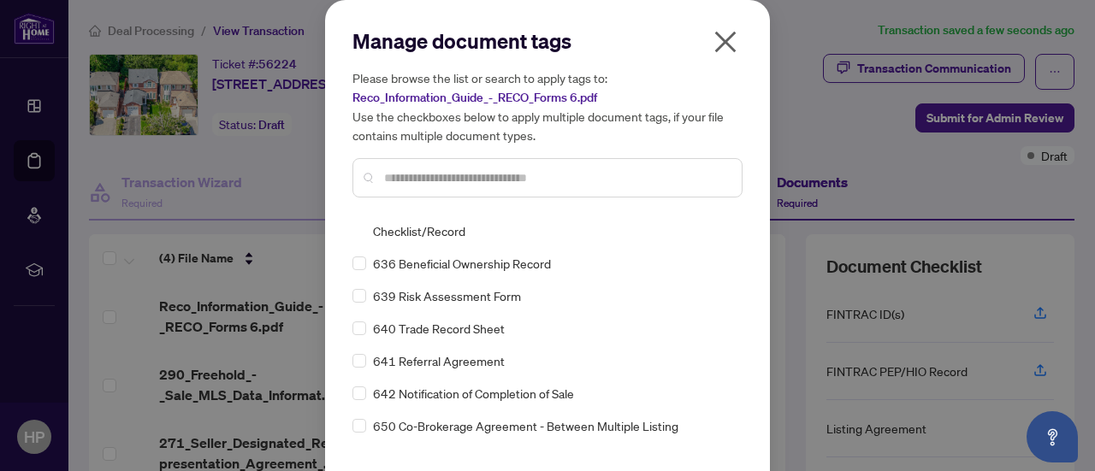
scroll to position [56, 0]
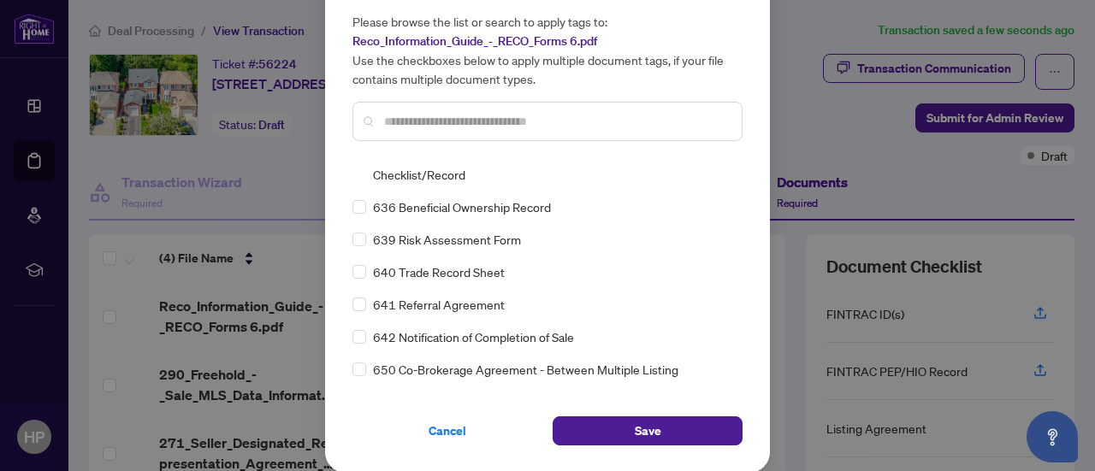
click at [663, 431] on button "Save" at bounding box center [648, 431] width 190 height 29
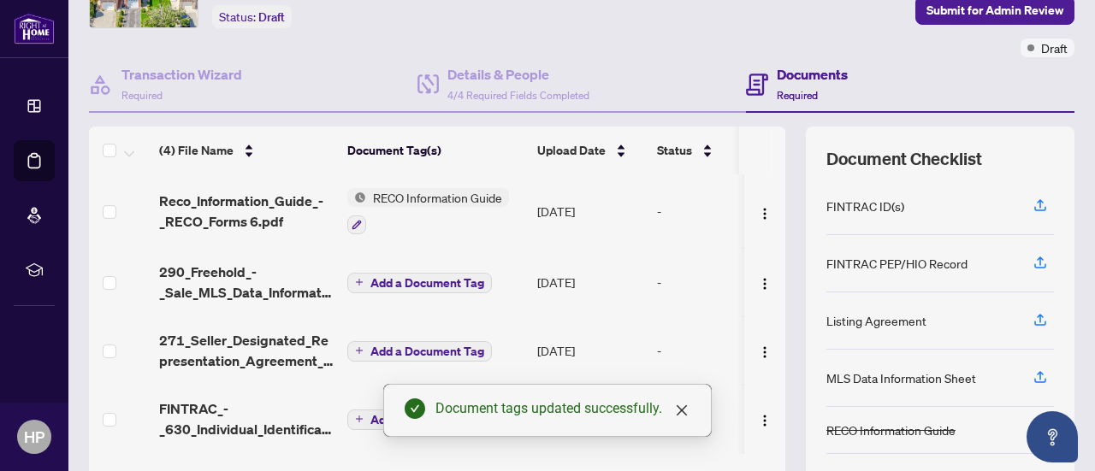
scroll to position [111, 0]
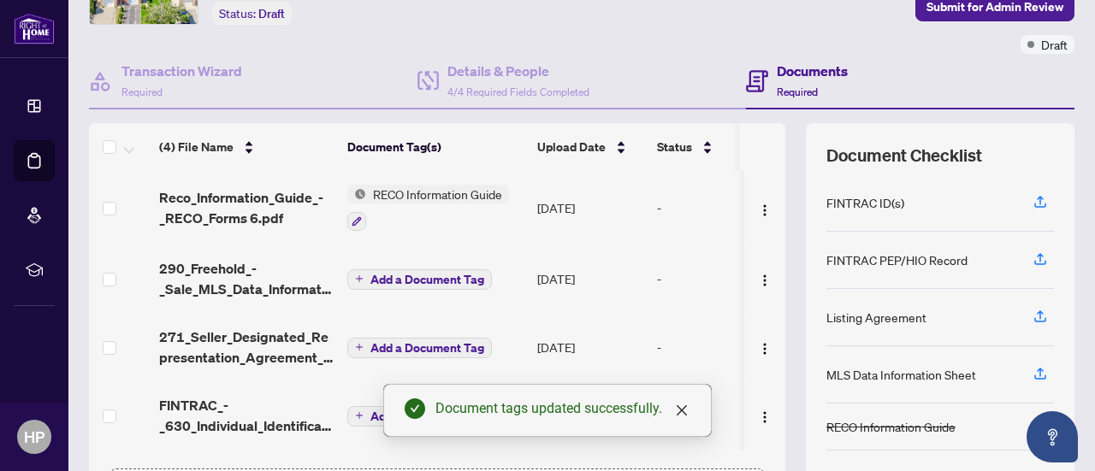
click at [361, 280] on icon "plus" at bounding box center [359, 279] width 9 height 9
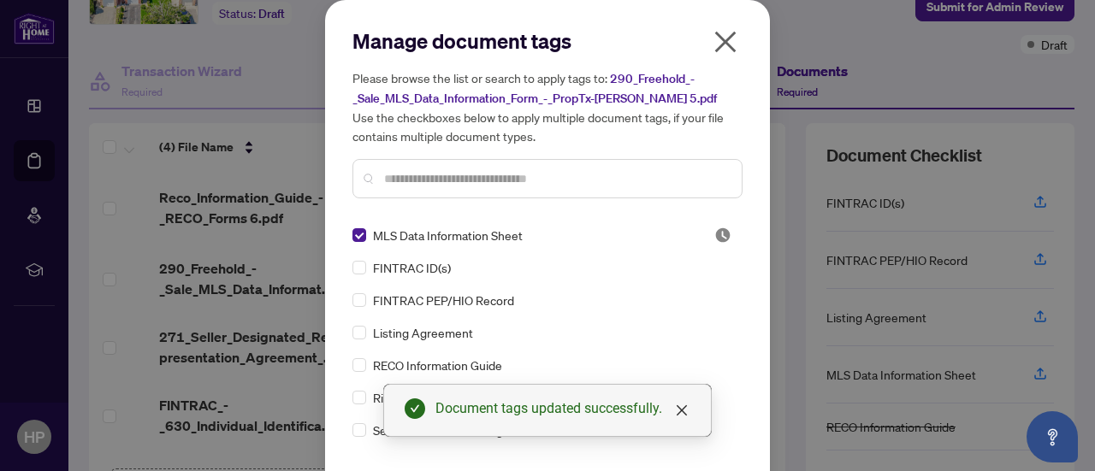
click at [683, 417] on icon "close" at bounding box center [682, 411] width 14 height 14
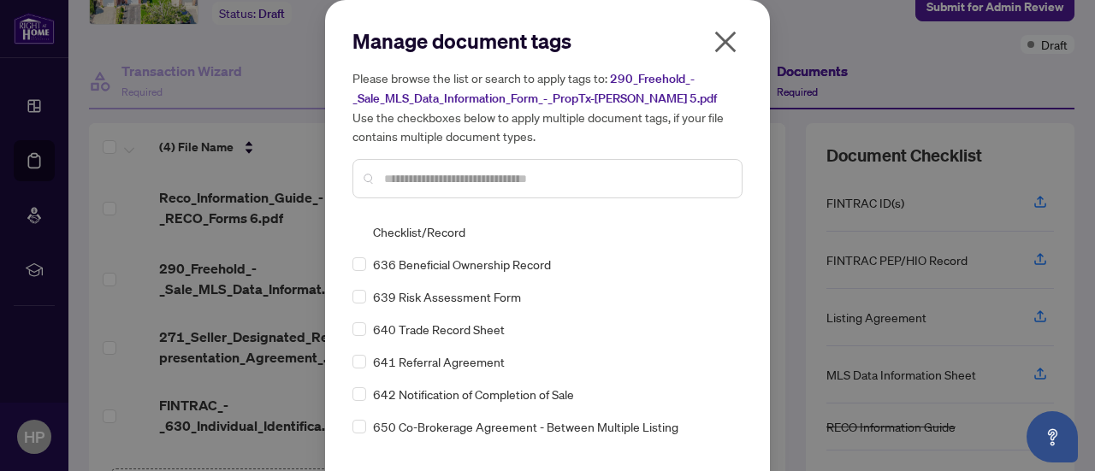
scroll to position [56, 0]
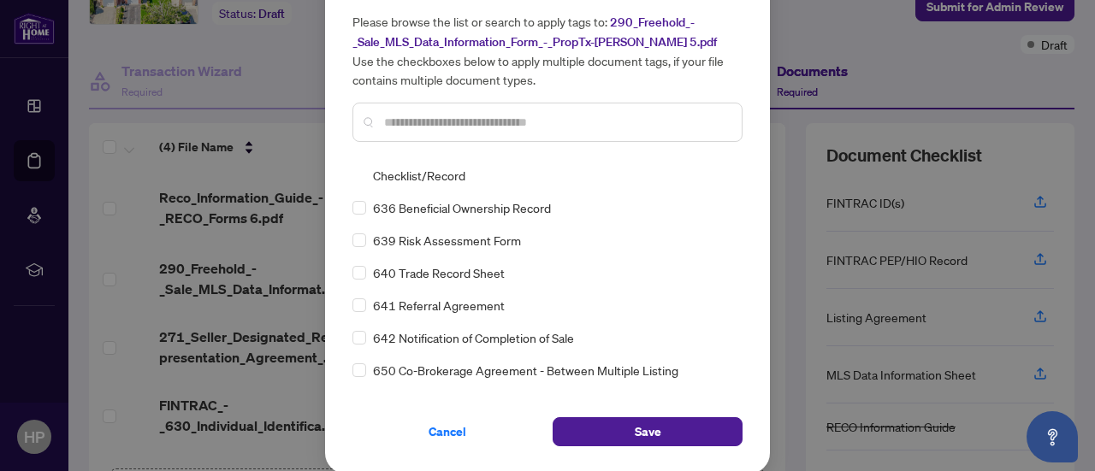
click at [664, 438] on button "Save" at bounding box center [648, 431] width 190 height 29
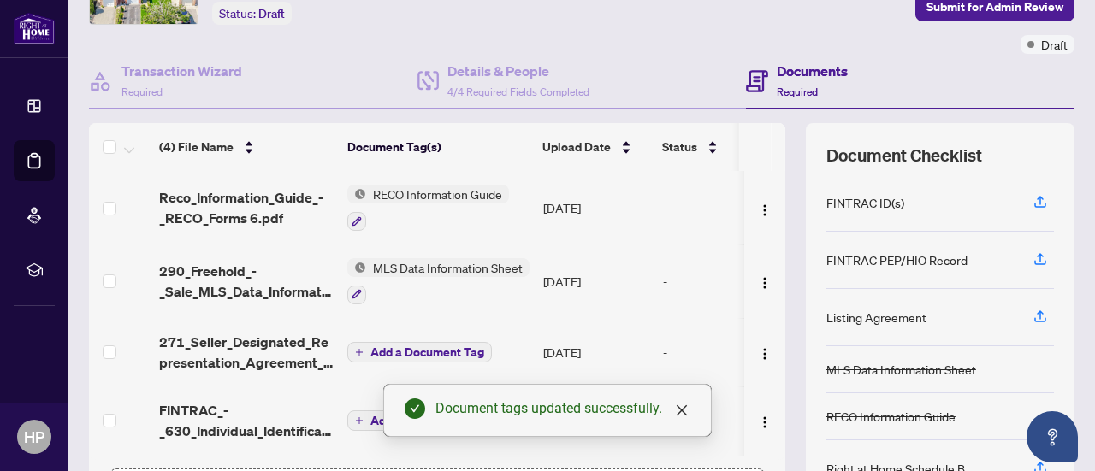
click at [368, 352] on button "Add a Document Tag" at bounding box center [419, 352] width 145 height 21
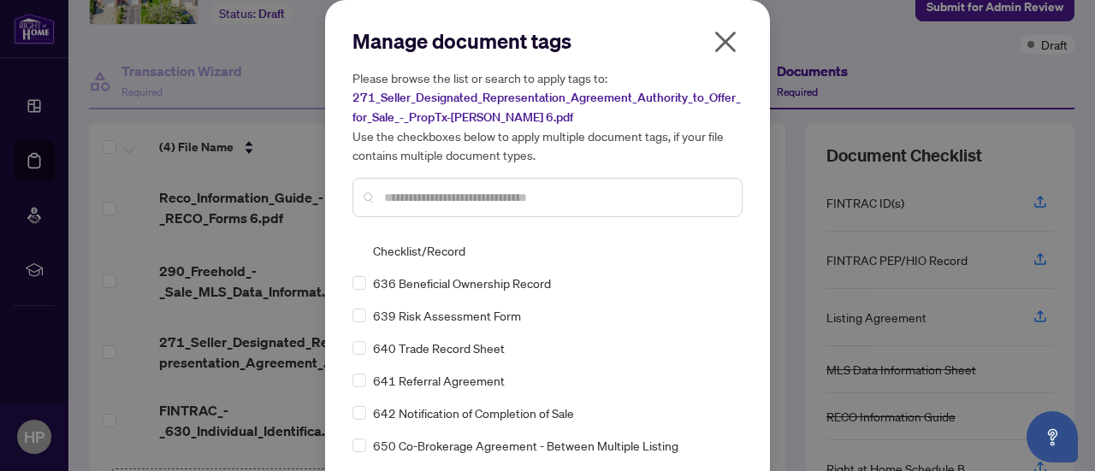
scroll to position [75, 0]
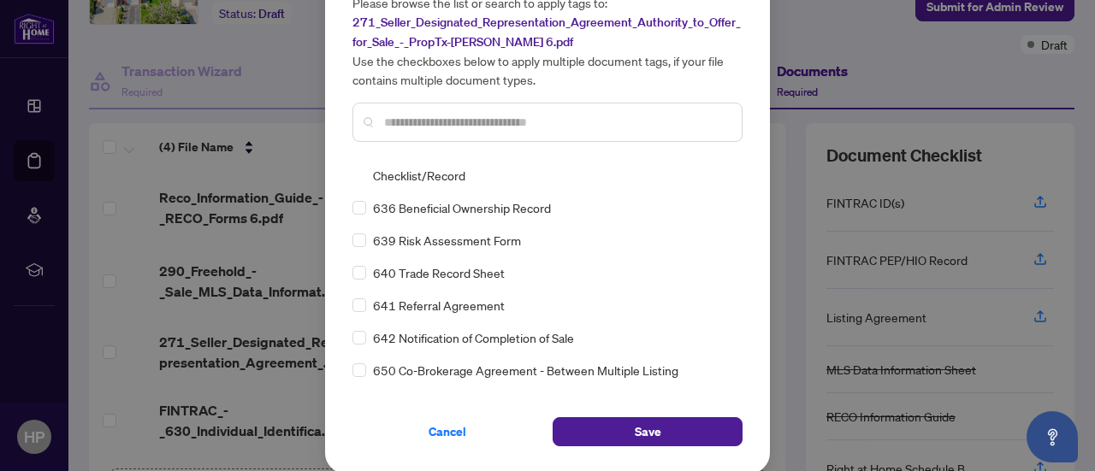
click at [672, 439] on button "Save" at bounding box center [648, 431] width 190 height 29
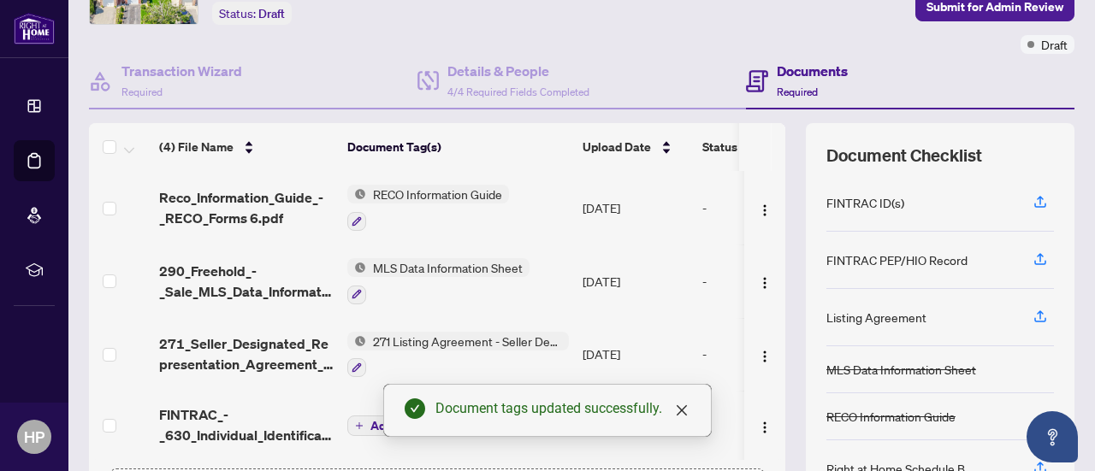
click at [370, 424] on button "Add a Document Tag" at bounding box center [419, 426] width 145 height 21
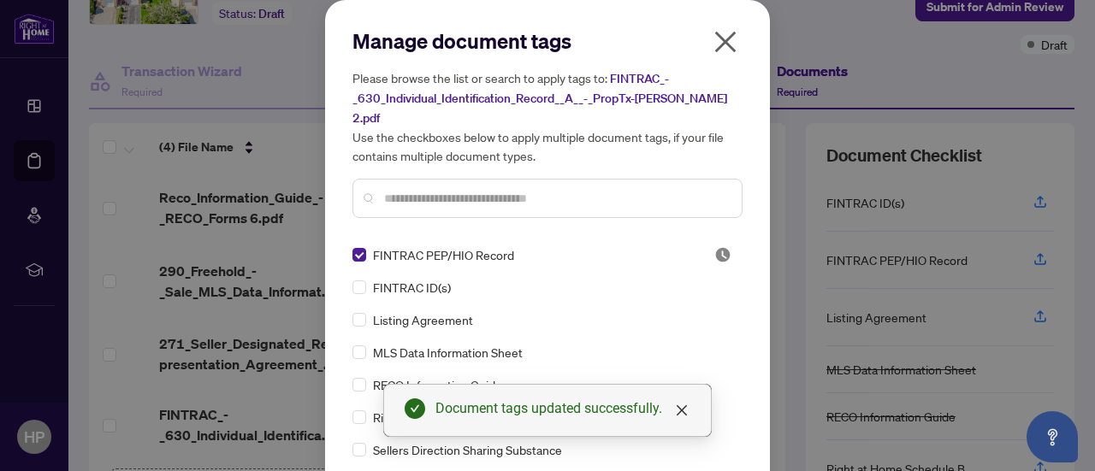
click at [684, 416] on icon "close" at bounding box center [682, 411] width 14 height 14
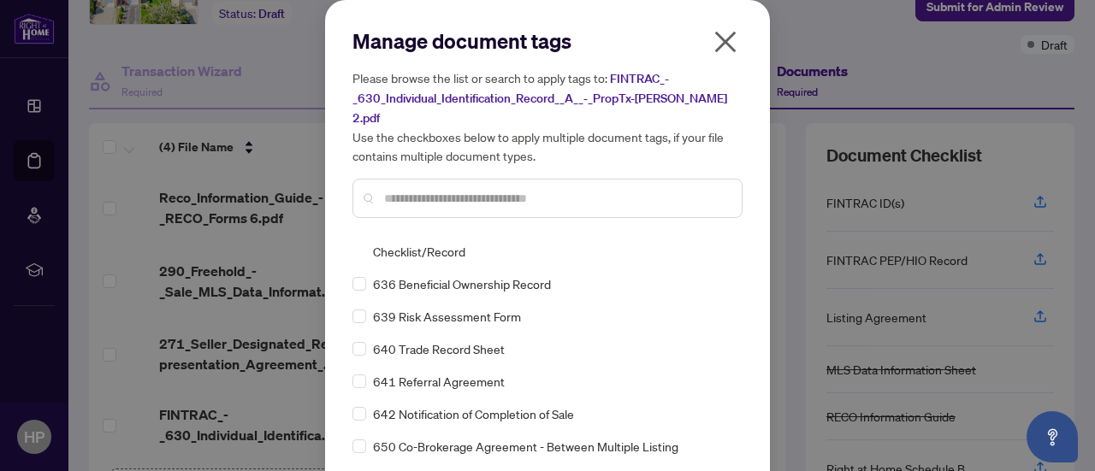
scroll to position [56, 0]
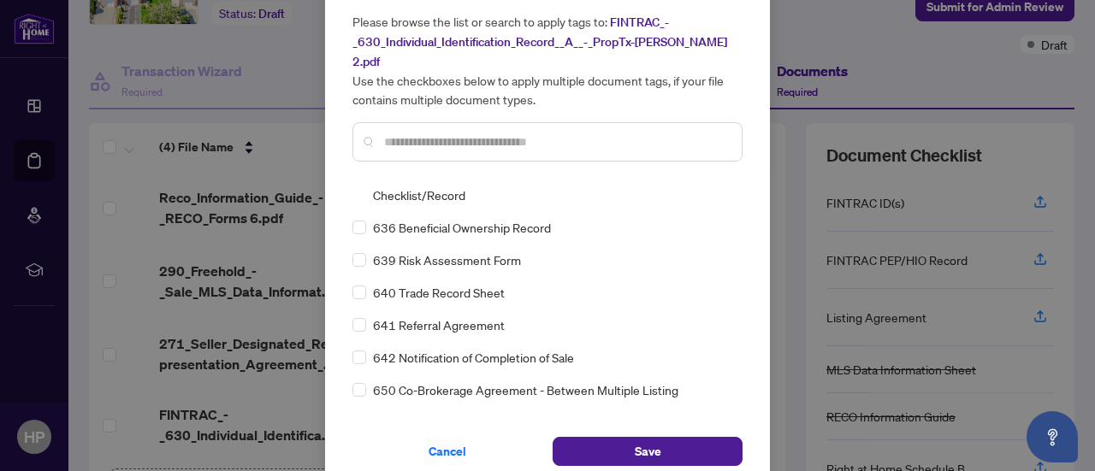
click at [660, 437] on button "Save" at bounding box center [648, 451] width 190 height 29
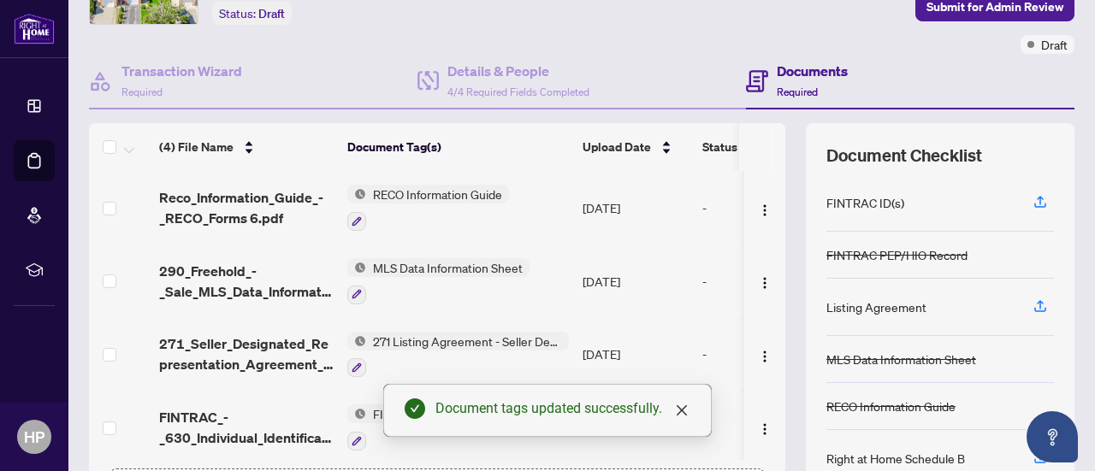
scroll to position [0, 0]
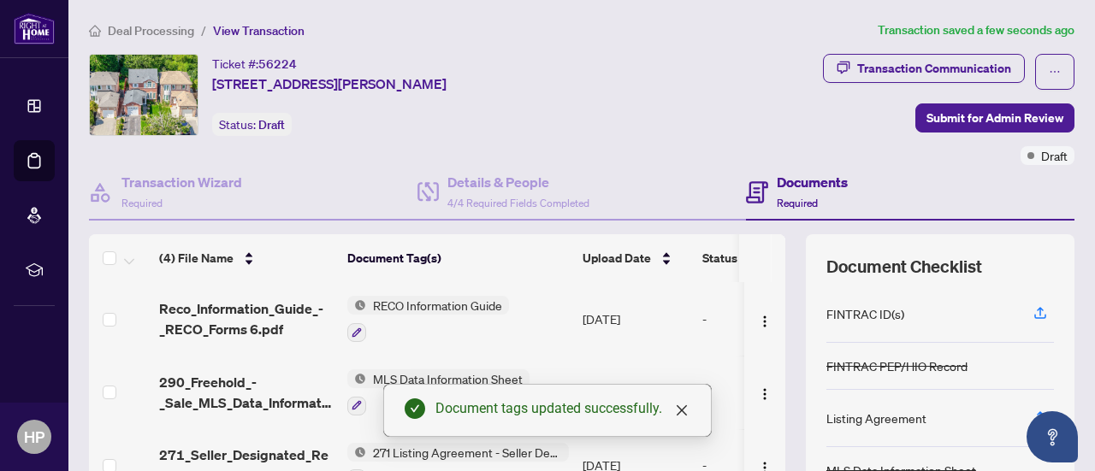
click at [1005, 109] on span "Submit for Admin Review" at bounding box center [995, 117] width 137 height 27
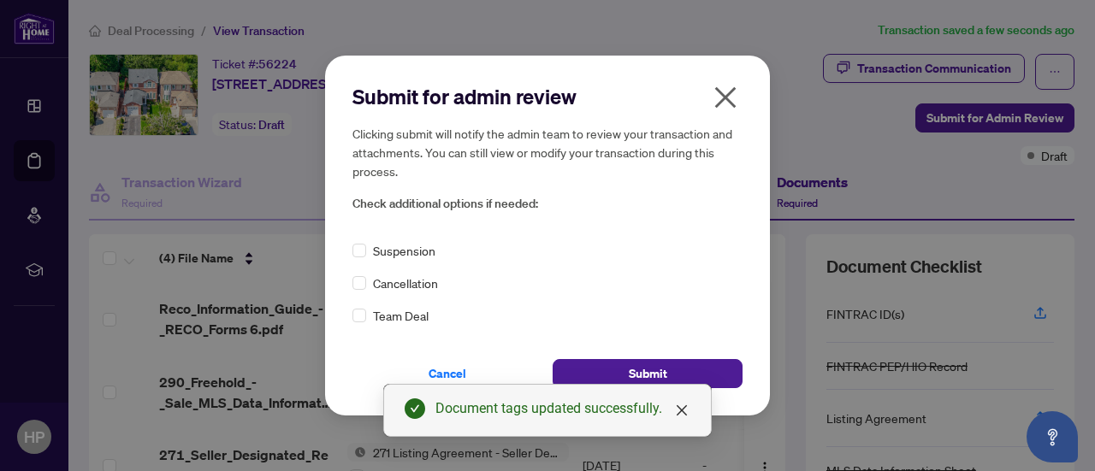
click at [714, 370] on button "Submit" at bounding box center [648, 373] width 190 height 29
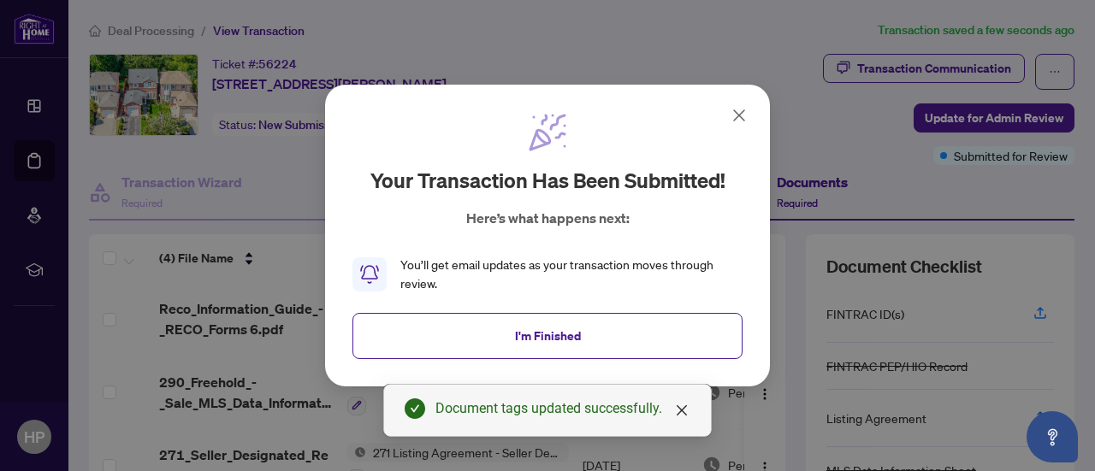
click at [739, 112] on icon at bounding box center [739, 115] width 21 height 21
